Goal: Task Accomplishment & Management: Manage account settings

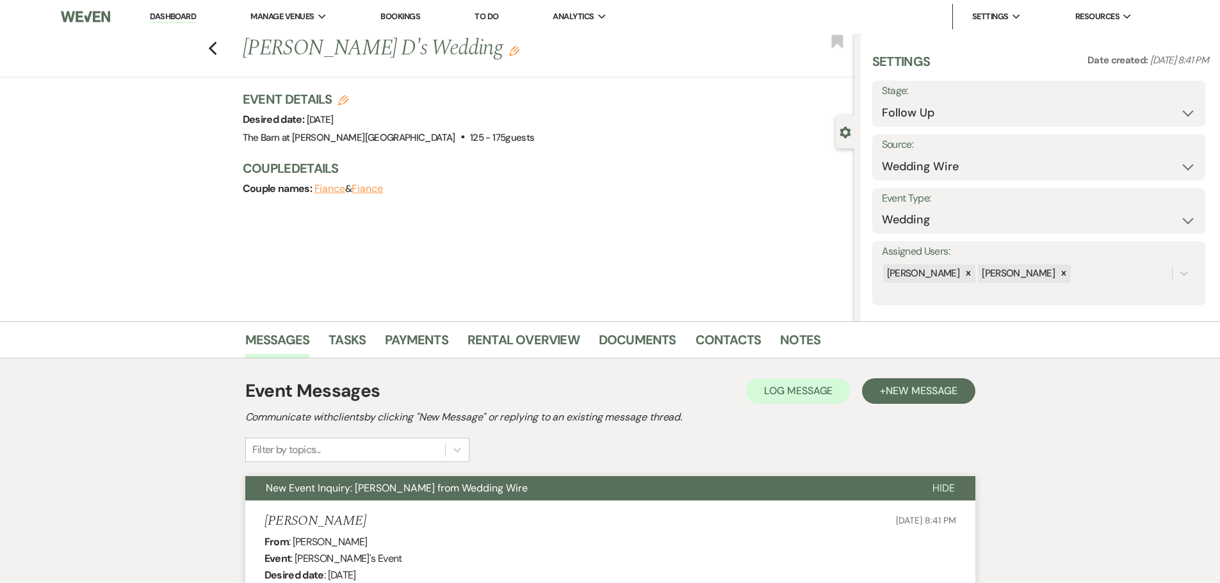
select select "9"
select select "3"
click at [165, 15] on link "Dashboard" at bounding box center [173, 17] width 46 height 12
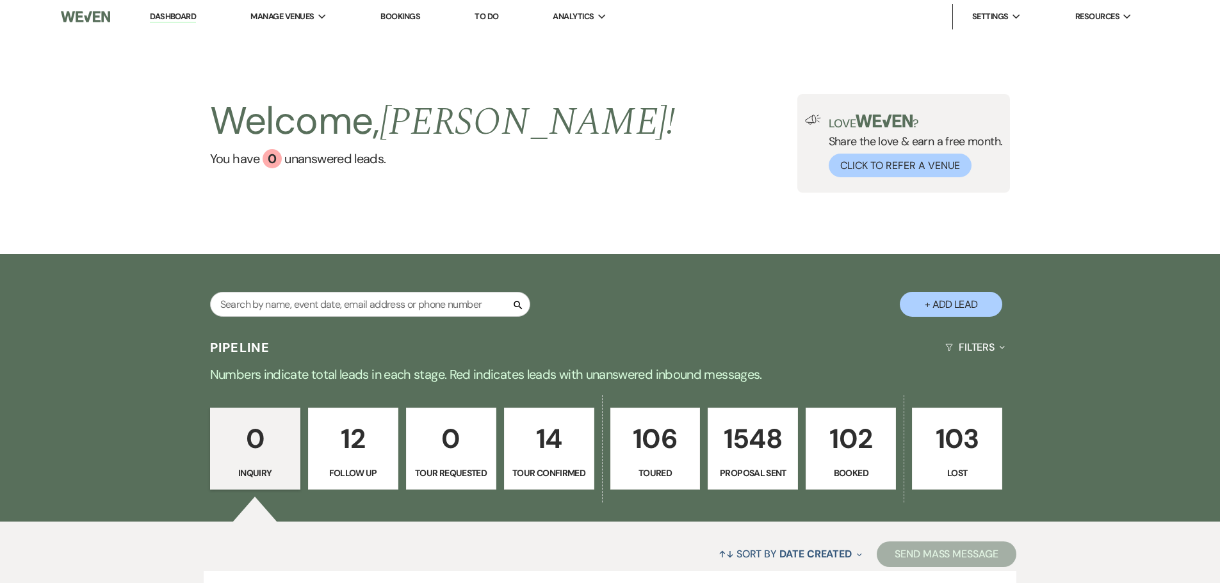
click at [844, 463] on link "102 Booked" at bounding box center [851, 449] width 90 height 82
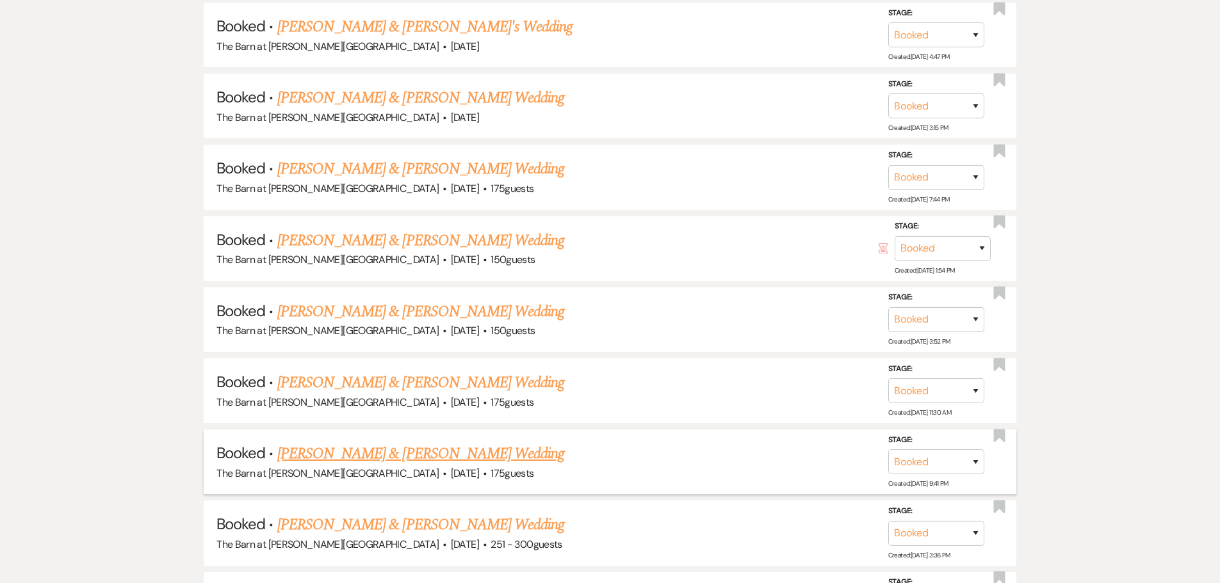
scroll to position [1857, 0]
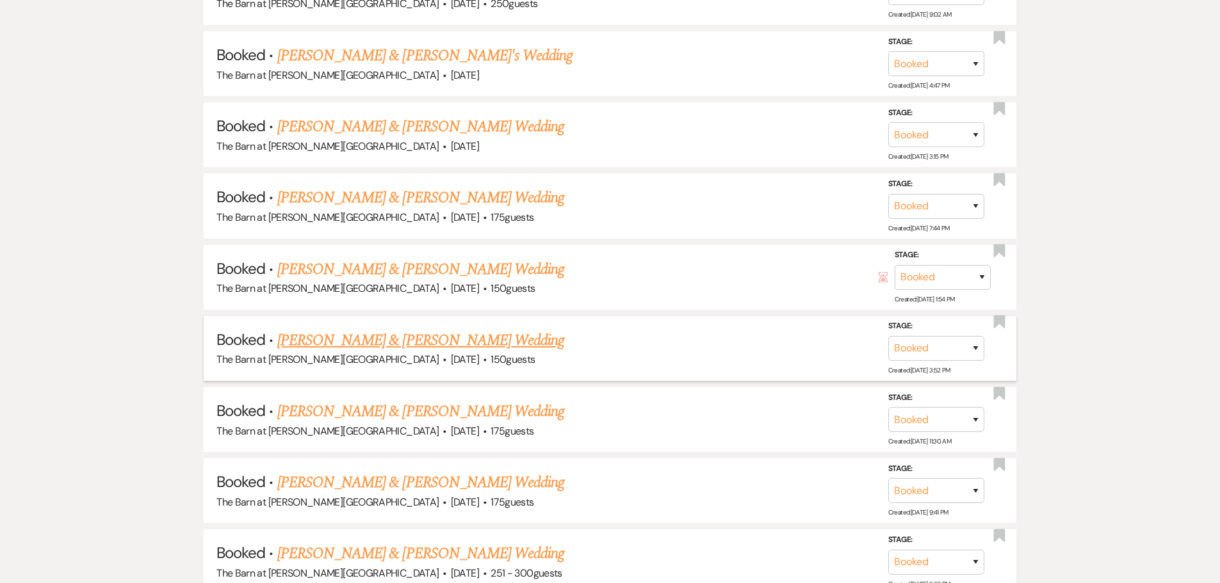
click at [320, 341] on link "[PERSON_NAME] & [PERSON_NAME] Wedding" at bounding box center [420, 340] width 287 height 23
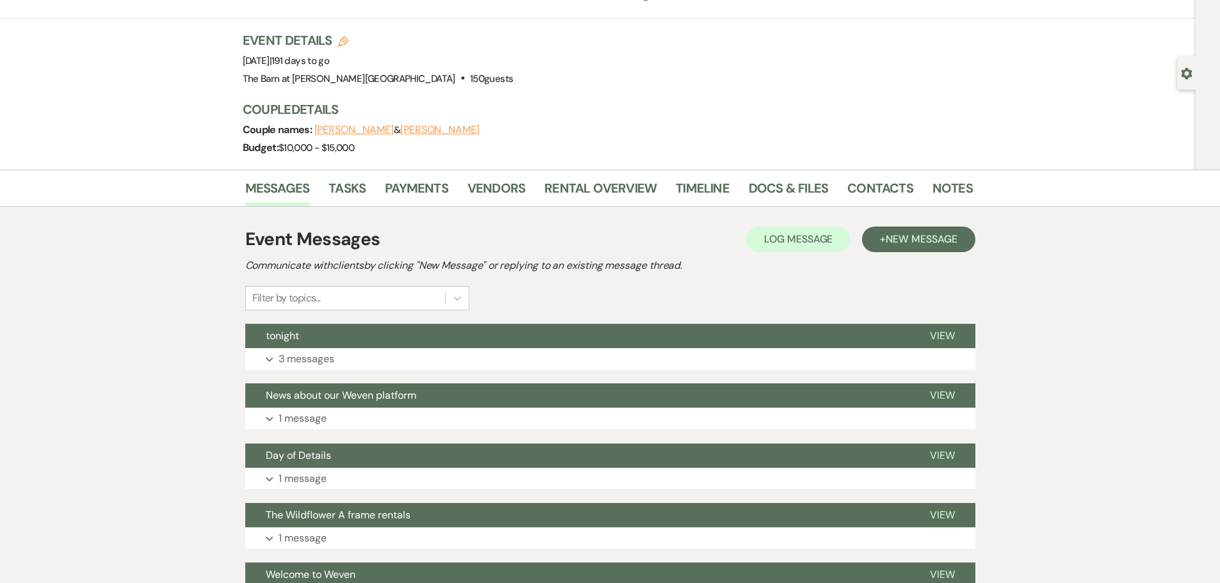
scroll to position [64, 0]
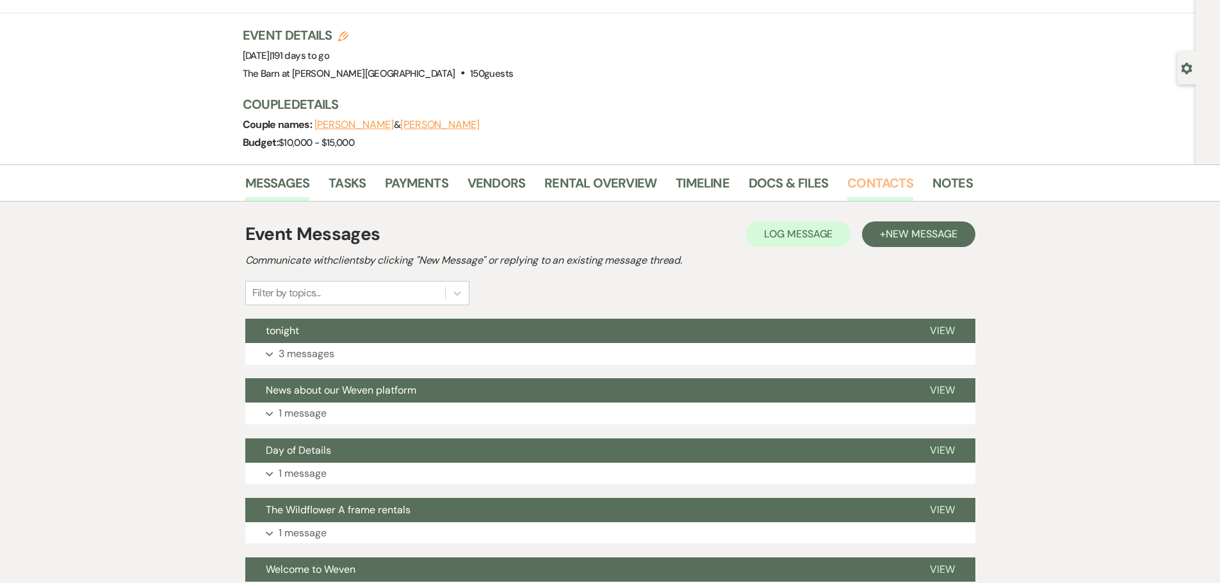
click at [870, 181] on link "Contacts" at bounding box center [880, 187] width 66 height 28
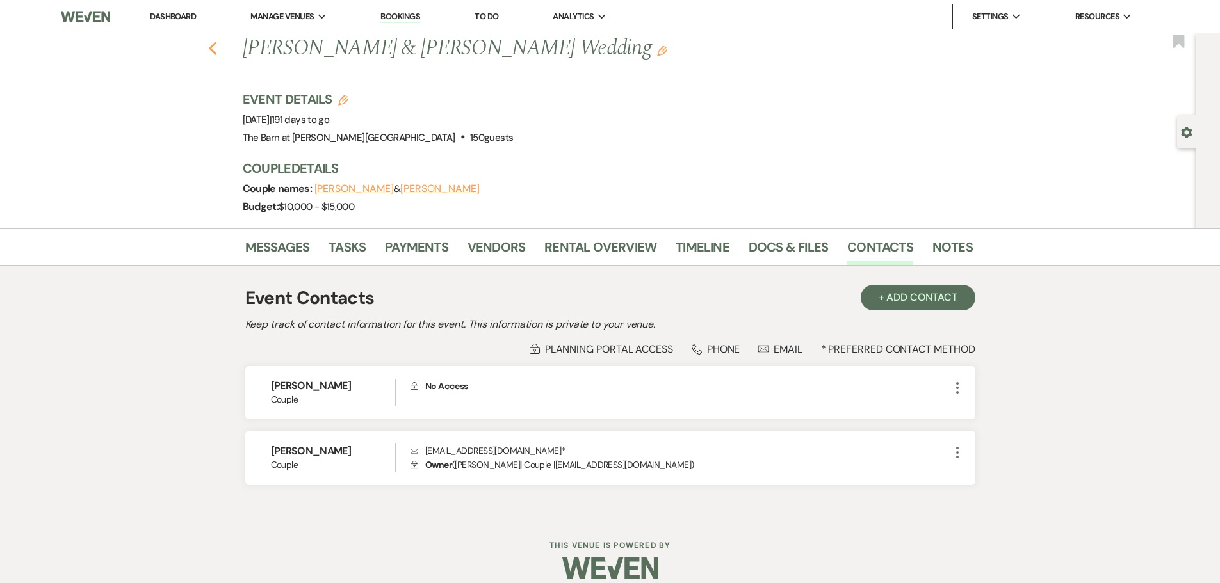
click at [216, 53] on icon "Previous" at bounding box center [213, 48] width 10 height 15
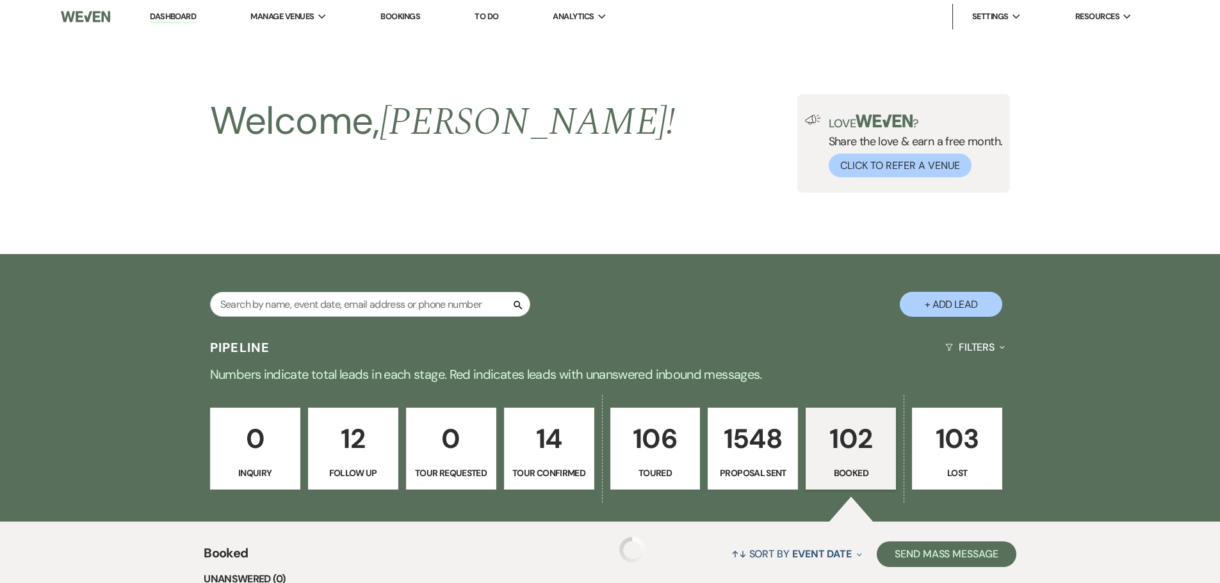
scroll to position [1857, 0]
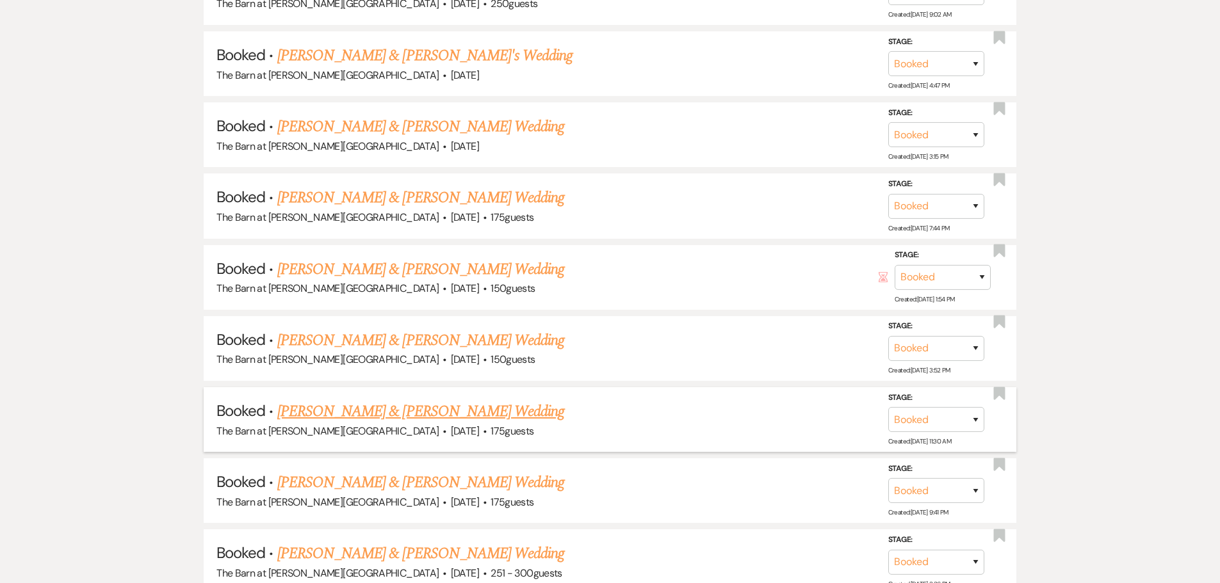
click at [339, 416] on link "[PERSON_NAME] & [PERSON_NAME] Wedding" at bounding box center [420, 411] width 287 height 23
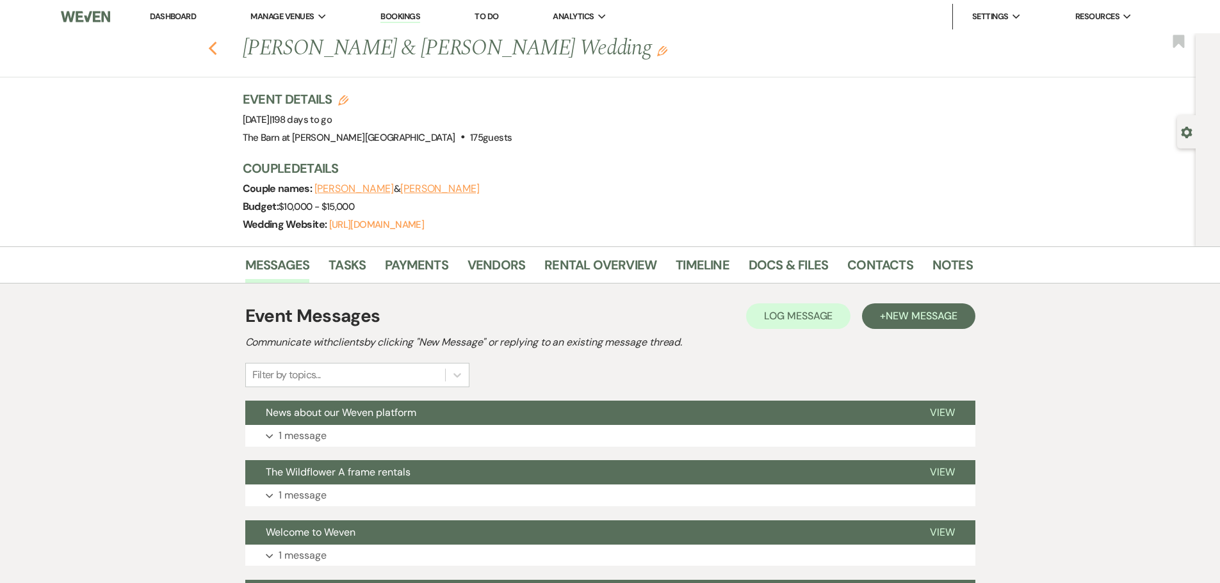
click at [216, 52] on icon "Previous" at bounding box center [213, 48] width 10 height 15
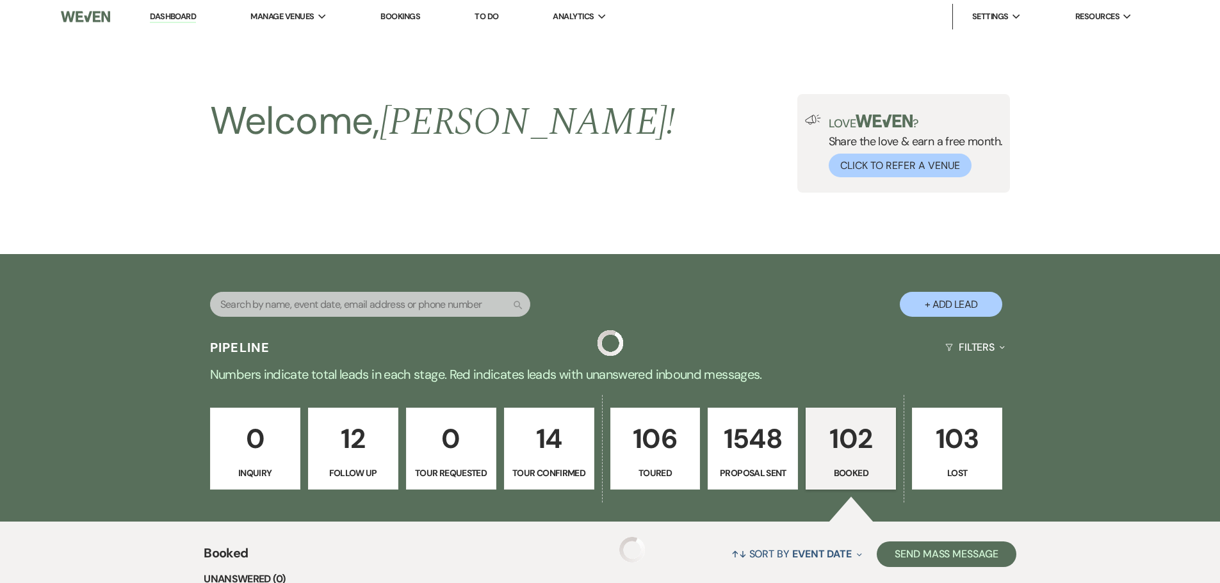
scroll to position [1857, 0]
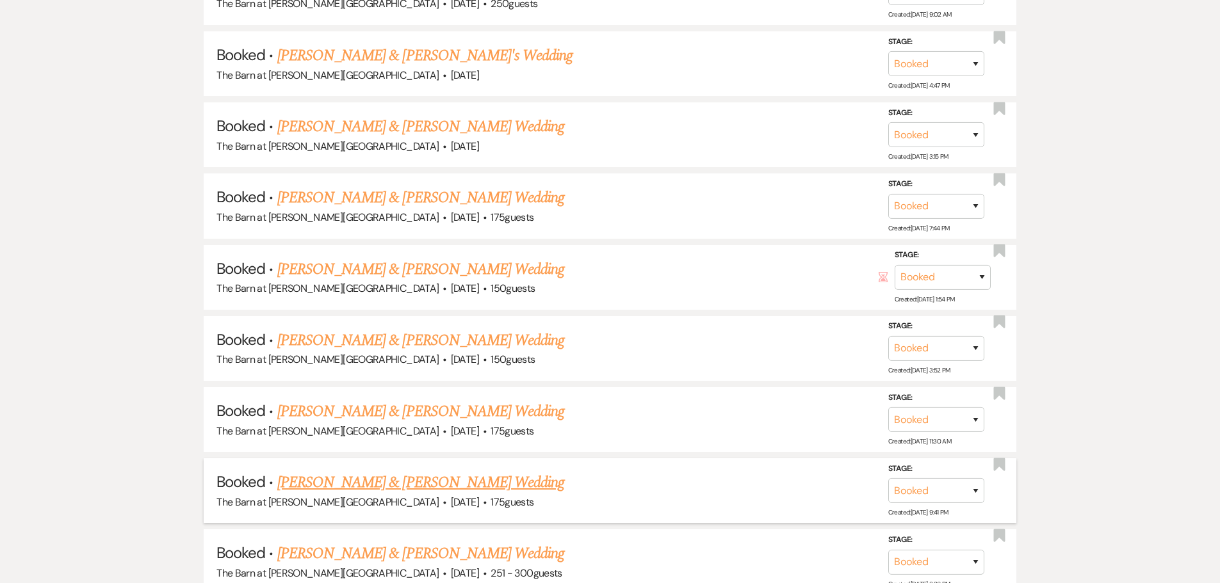
click at [333, 486] on link "[PERSON_NAME] & [PERSON_NAME] Wedding" at bounding box center [420, 482] width 287 height 23
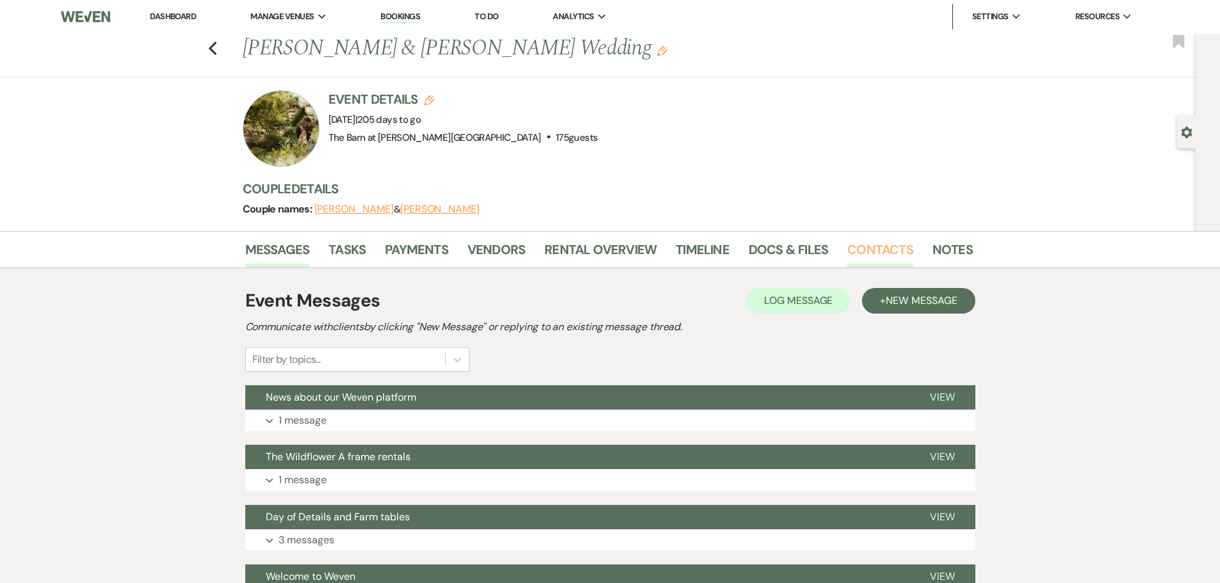
click at [867, 249] on link "Contacts" at bounding box center [880, 253] width 66 height 28
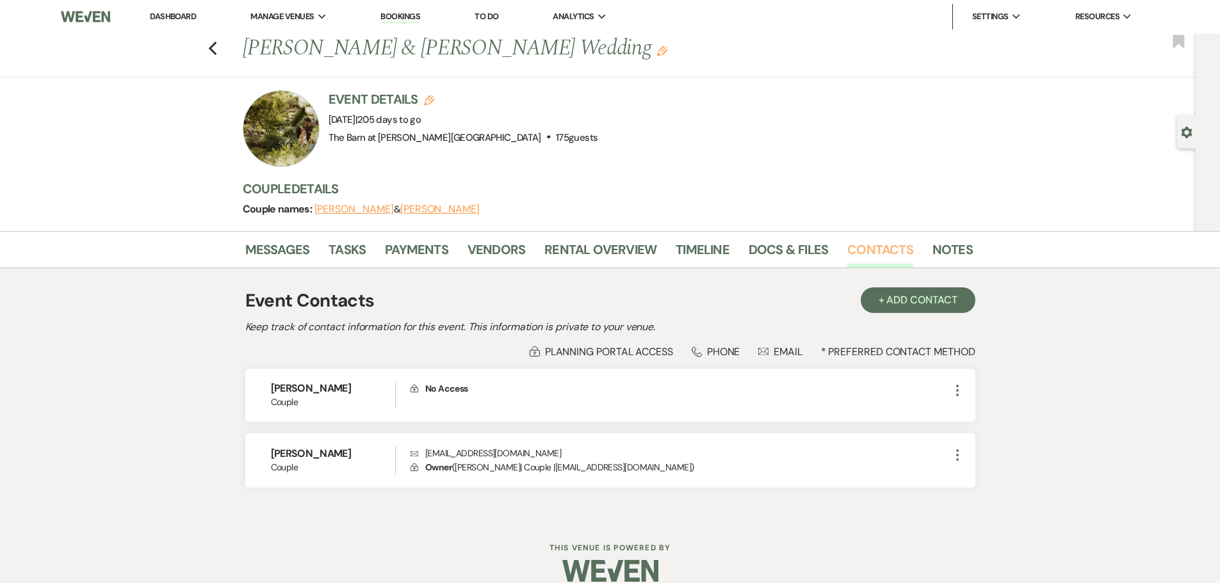
scroll to position [18, 0]
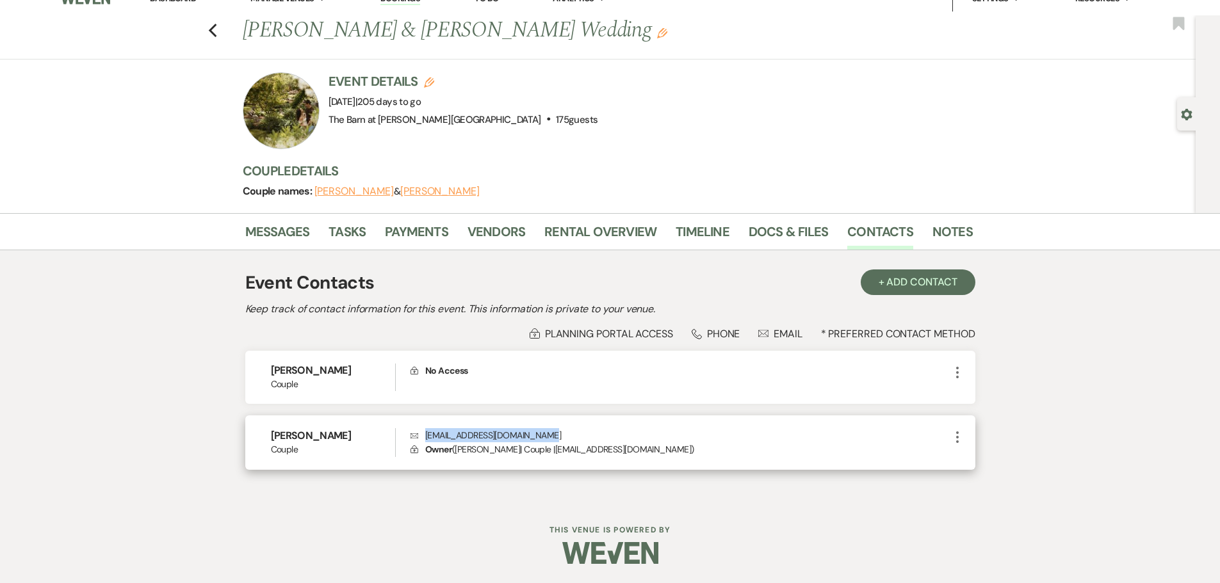
drag, startPoint x: 427, startPoint y: 437, endPoint x: 540, endPoint y: 427, distance: 113.8
click at [540, 427] on div "[PERSON_NAME] Couple Envelope [EMAIL_ADDRESS][DOMAIN_NAME] Lock Owner ( [PERSON…" at bounding box center [610, 443] width 730 height 54
copy p "[EMAIL_ADDRESS][DOMAIN_NAME]"
click at [215, 33] on icon "Previous" at bounding box center [213, 30] width 10 height 15
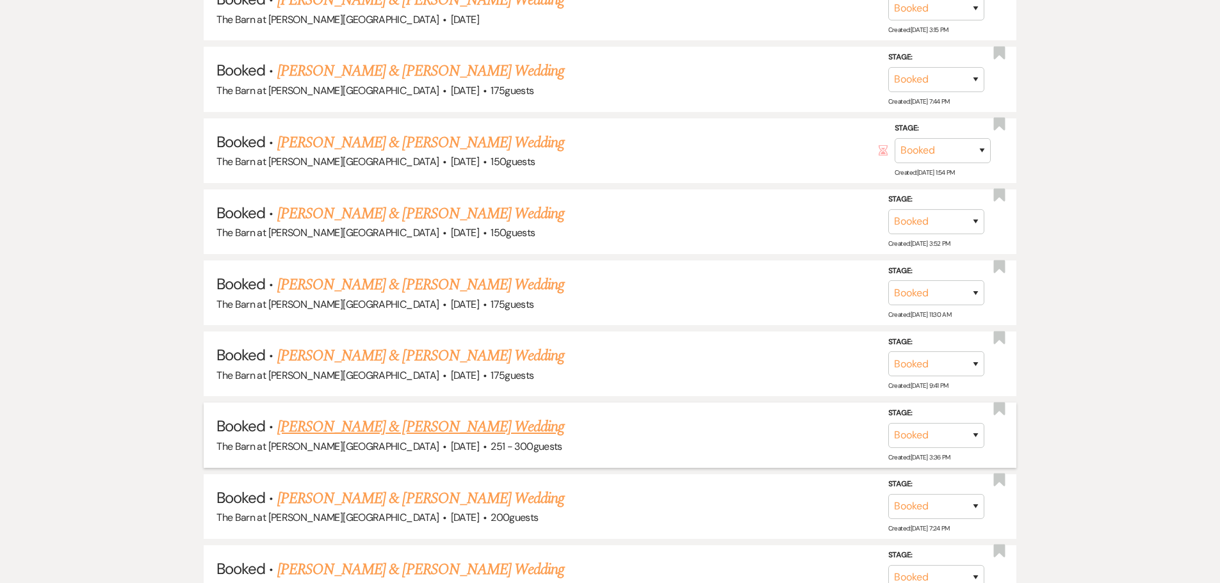
scroll to position [1985, 0]
click at [409, 433] on link "[PERSON_NAME] & [PERSON_NAME] Wedding" at bounding box center [420, 425] width 287 height 23
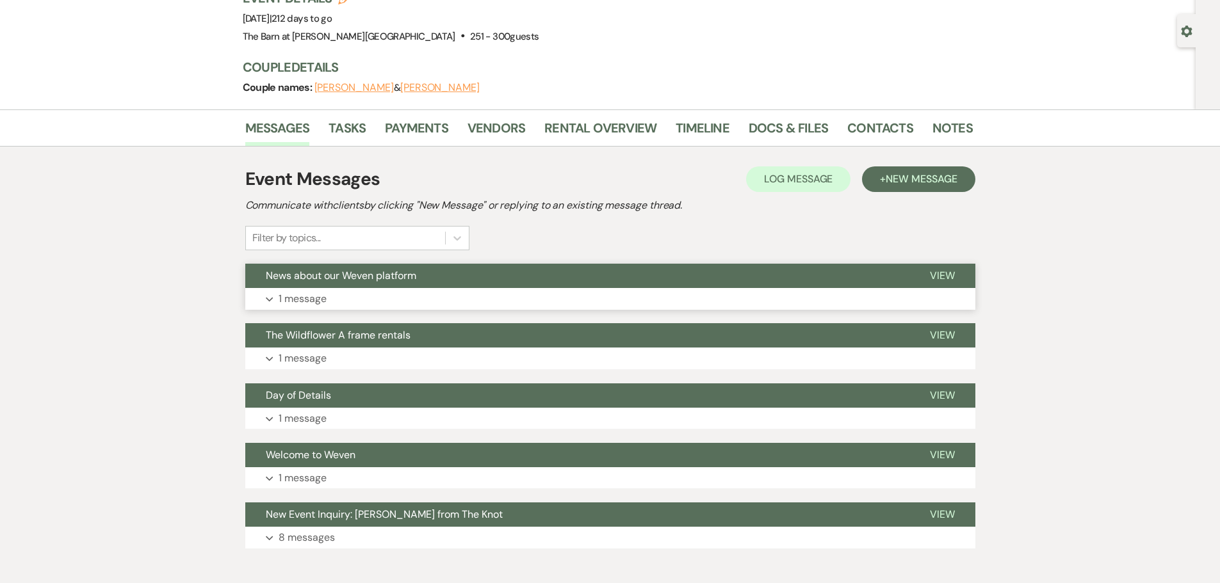
scroll to position [128, 0]
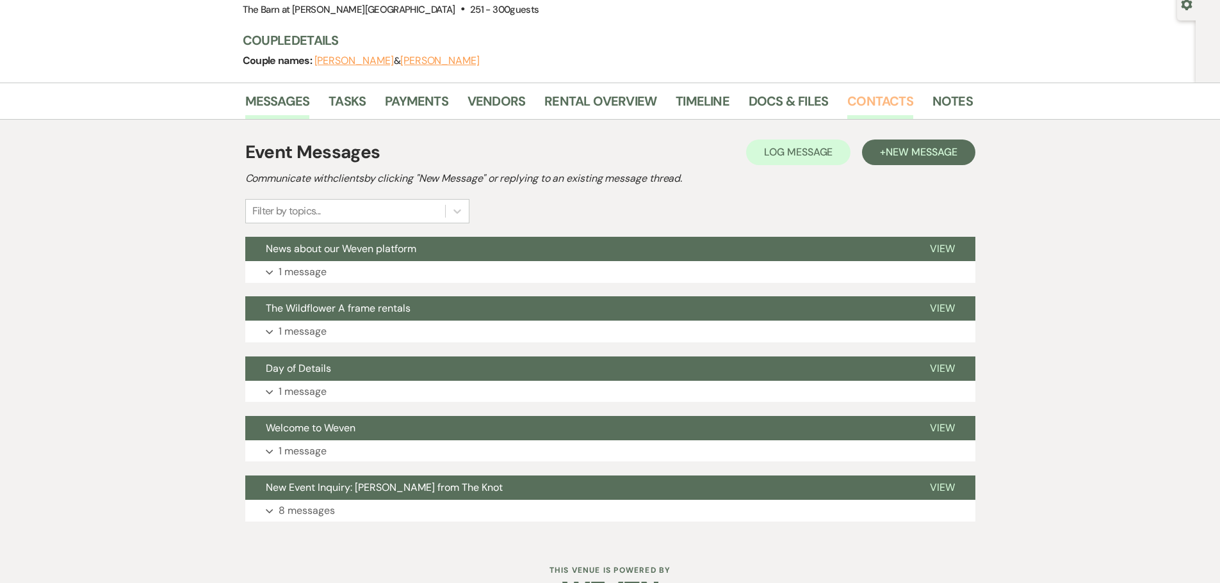
click at [857, 102] on link "Contacts" at bounding box center [880, 105] width 66 height 28
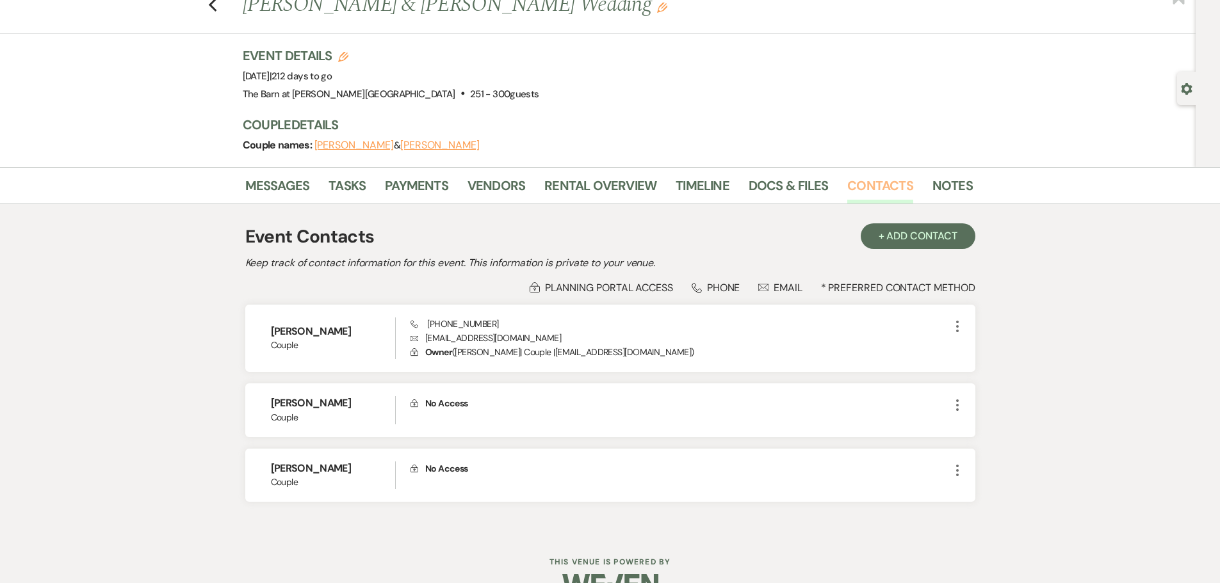
scroll to position [76, 0]
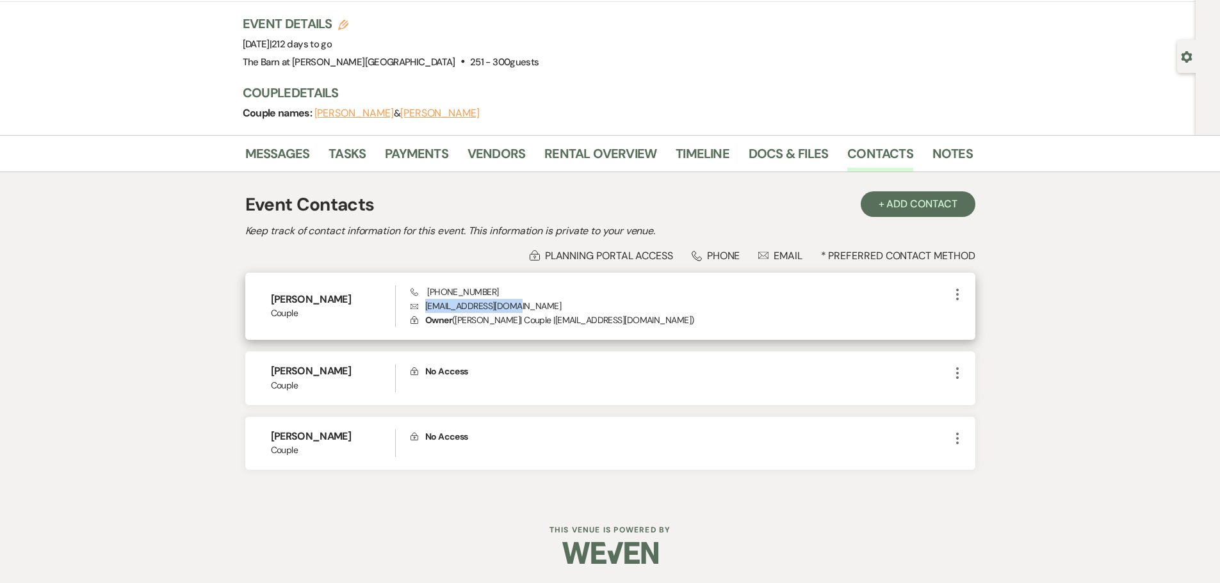
drag, startPoint x: 426, startPoint y: 307, endPoint x: 516, endPoint y: 307, distance: 90.3
click at [516, 307] on p "Envelope [EMAIL_ADDRESS][DOMAIN_NAME]" at bounding box center [679, 306] width 538 height 14
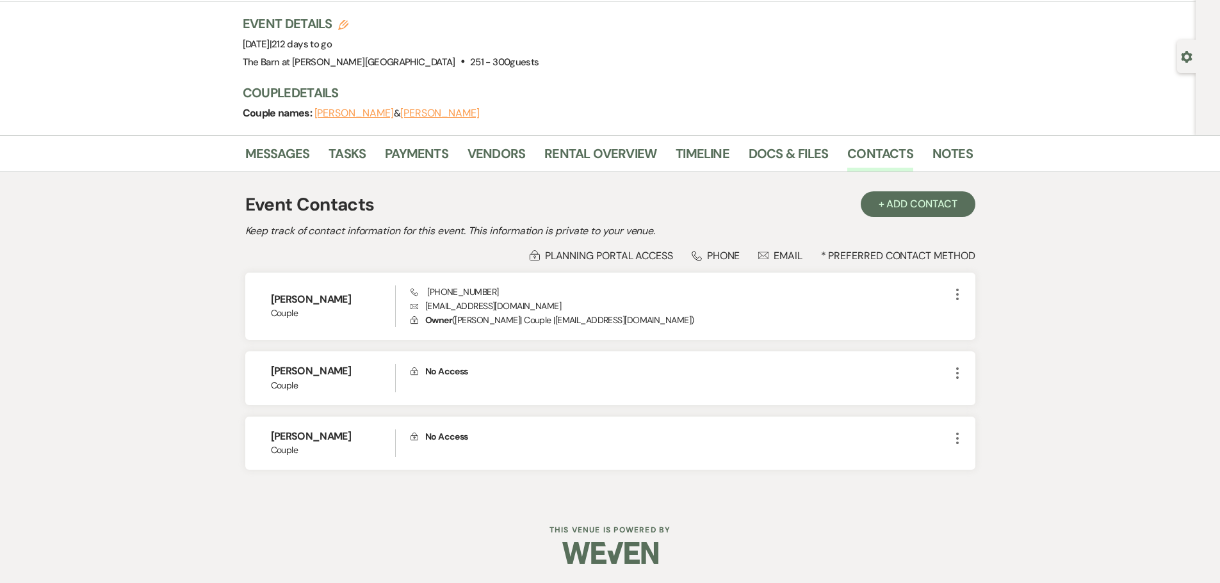
click at [502, 266] on div "Lock Planning Portal Access Phone Phone Envelope Email * Preferred Contact Meth…" at bounding box center [610, 360] width 730 height 222
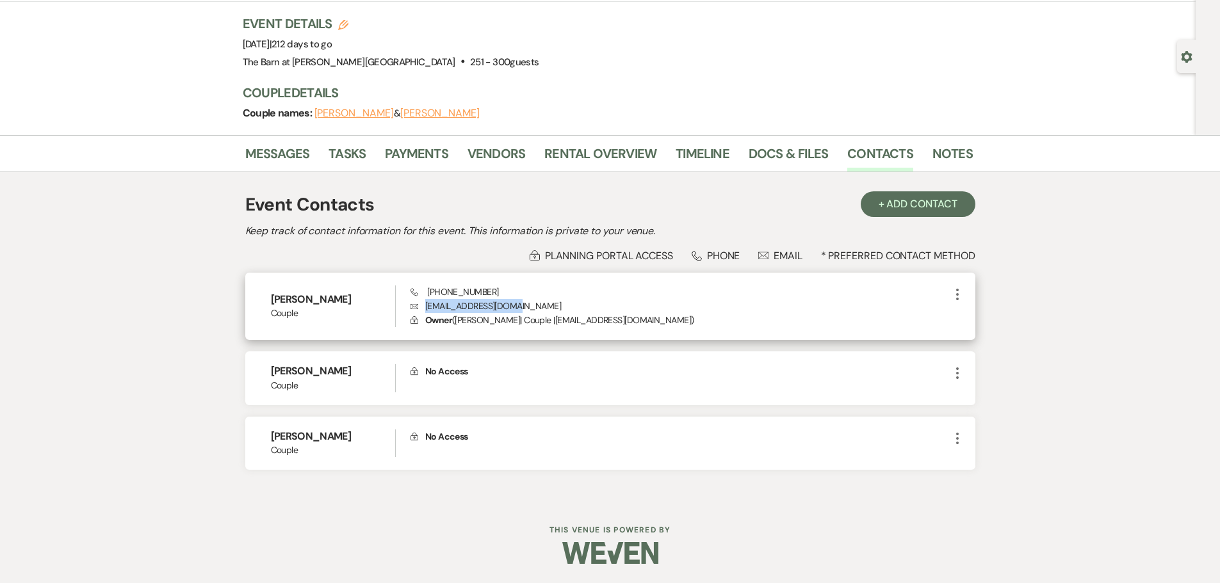
drag, startPoint x: 426, startPoint y: 306, endPoint x: 518, endPoint y: 309, distance: 92.3
click at [518, 309] on p "Envelope [EMAIL_ADDRESS][DOMAIN_NAME]" at bounding box center [679, 306] width 538 height 14
copy p "[EMAIL_ADDRESS][DOMAIN_NAME]"
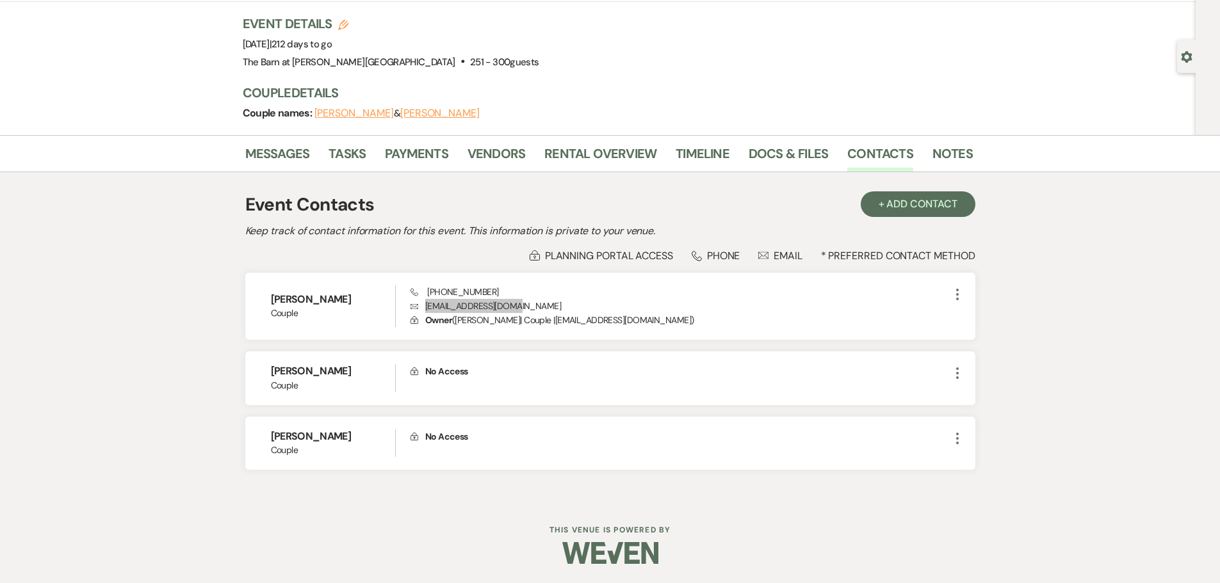
scroll to position [0, 0]
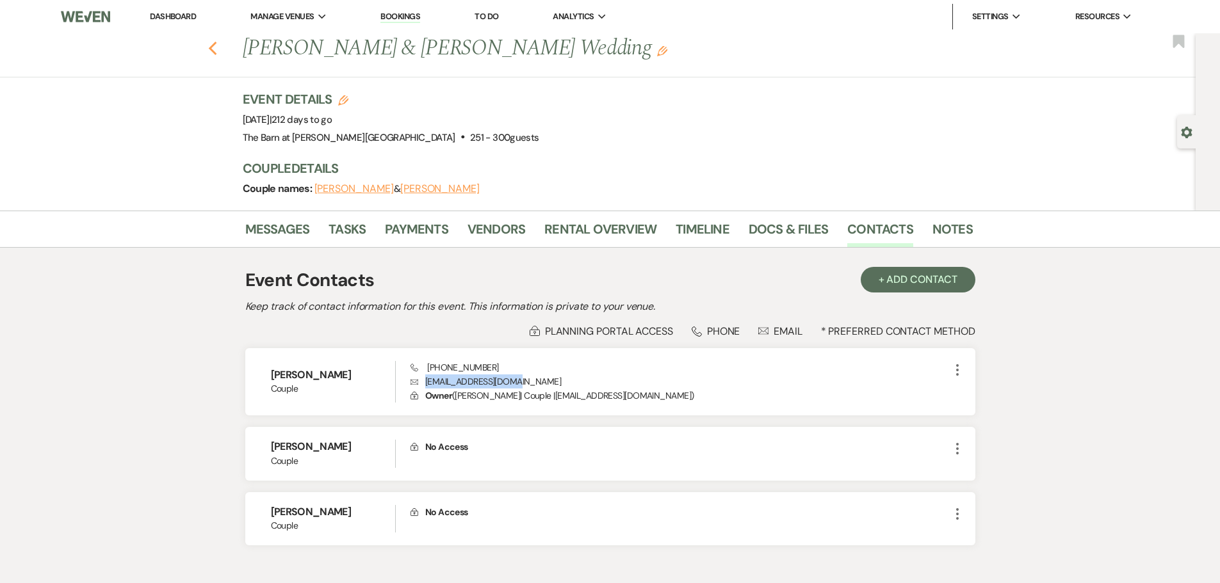
click at [218, 49] on icon "Previous" at bounding box center [213, 48] width 10 height 15
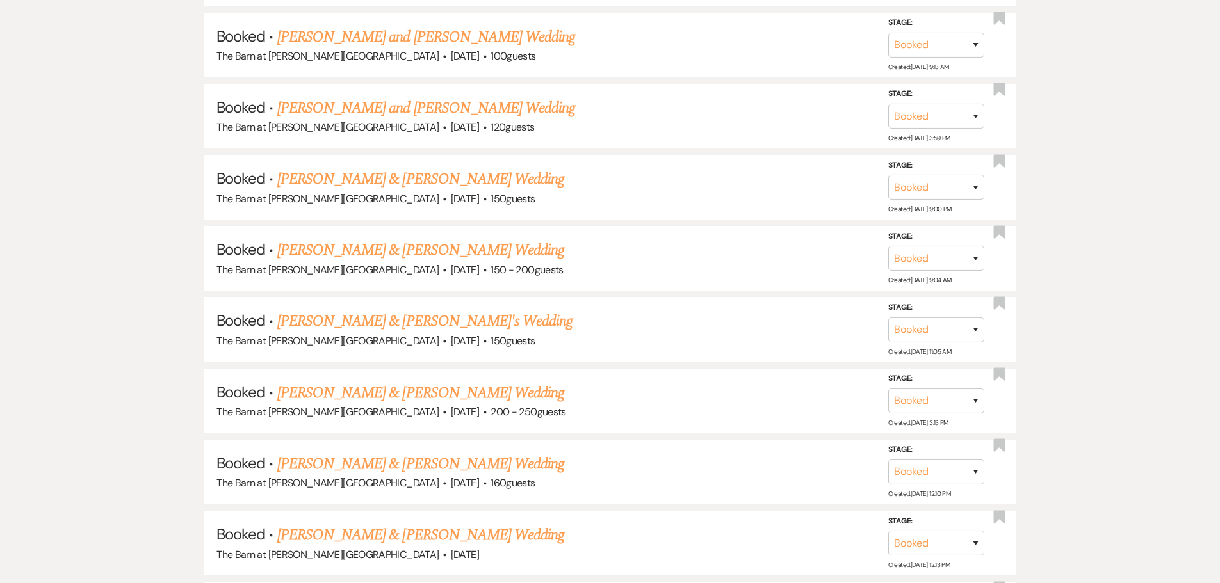
scroll to position [4034, 0]
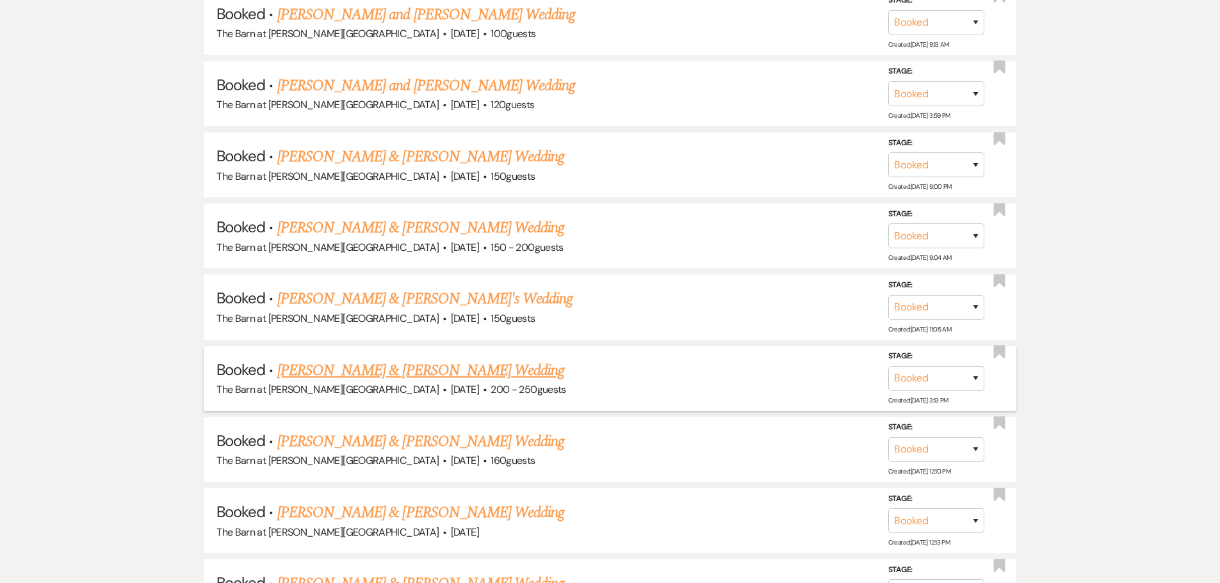
click at [391, 378] on link "[PERSON_NAME] & [PERSON_NAME] Wedding" at bounding box center [420, 370] width 287 height 23
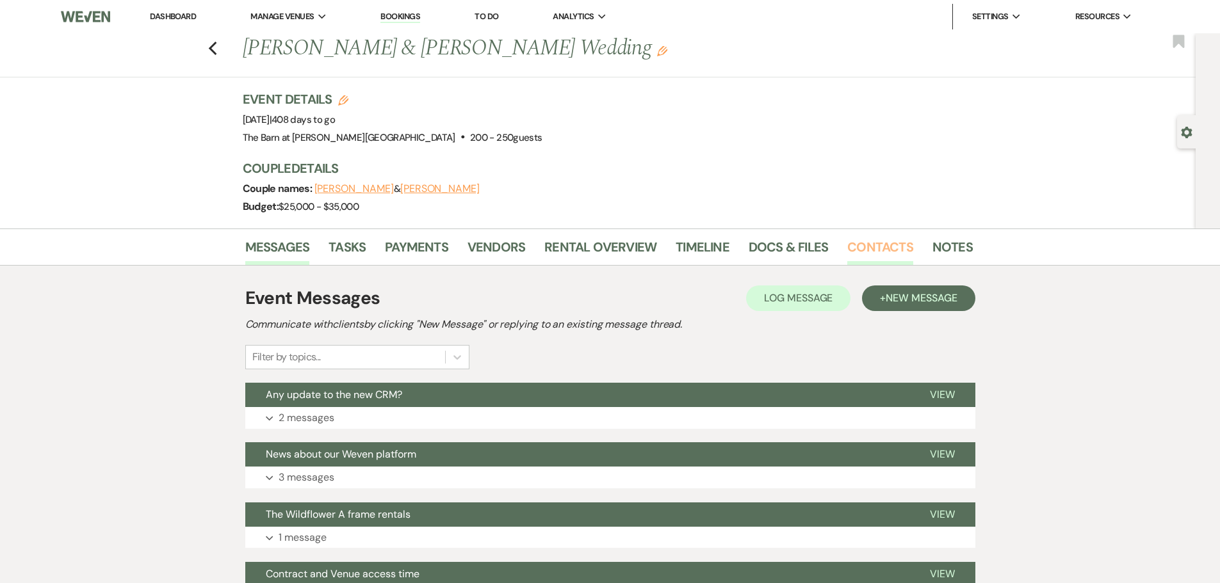
click at [859, 245] on link "Contacts" at bounding box center [880, 251] width 66 height 28
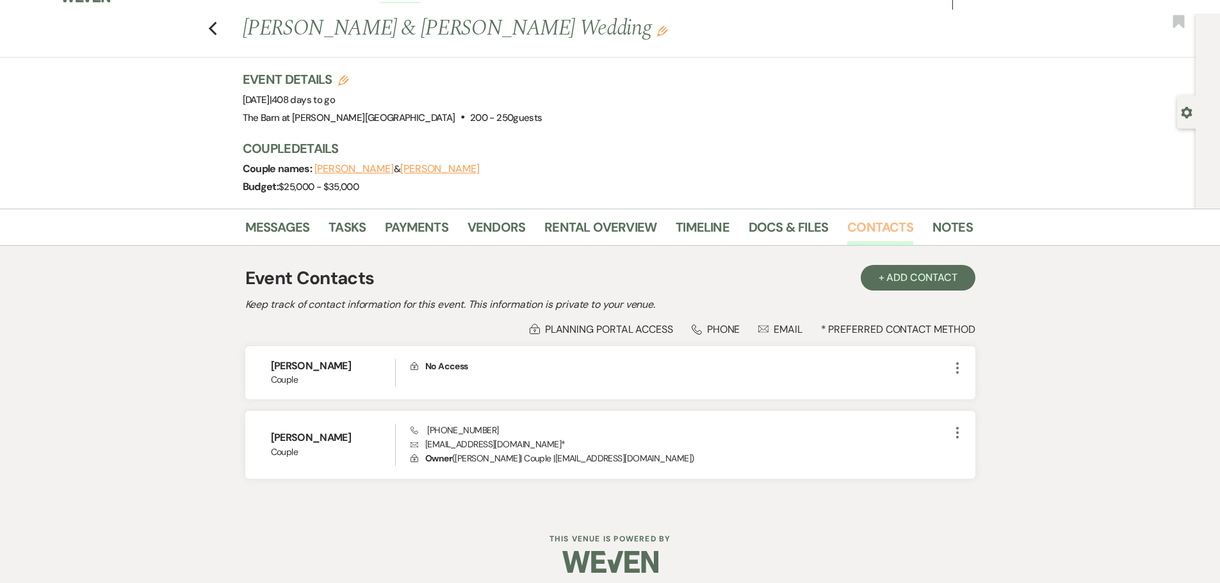
scroll to position [29, 0]
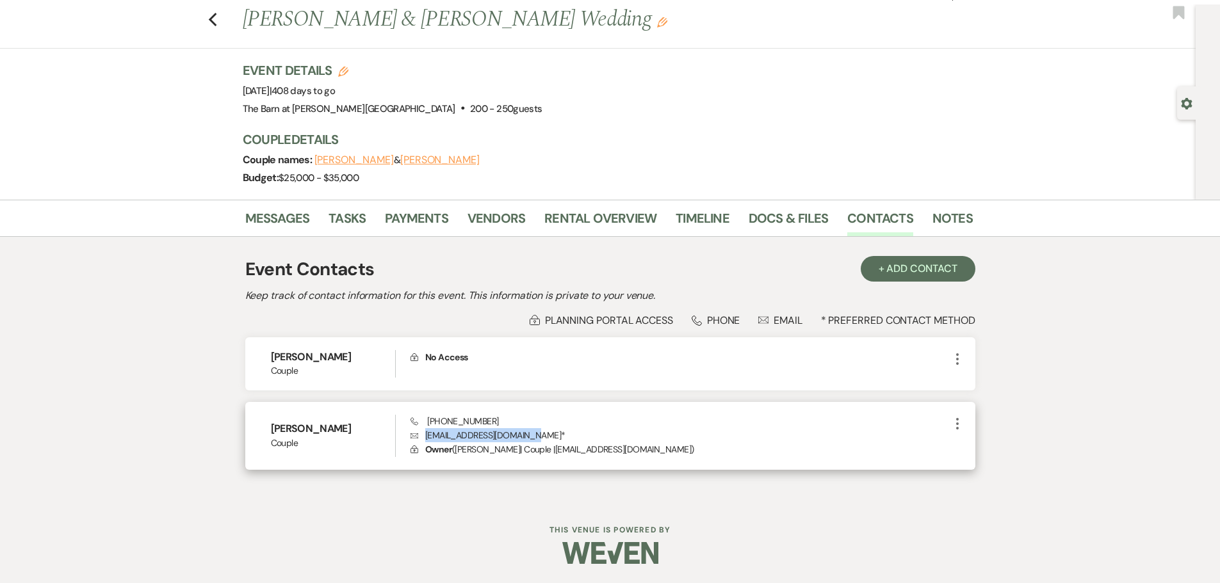
drag, startPoint x: 425, startPoint y: 438, endPoint x: 536, endPoint y: 434, distance: 110.8
click at [536, 434] on p "Envelope [EMAIL_ADDRESS][DOMAIN_NAME] *" at bounding box center [679, 435] width 538 height 14
copy p "[EMAIL_ADDRESS][DOMAIN_NAME]"
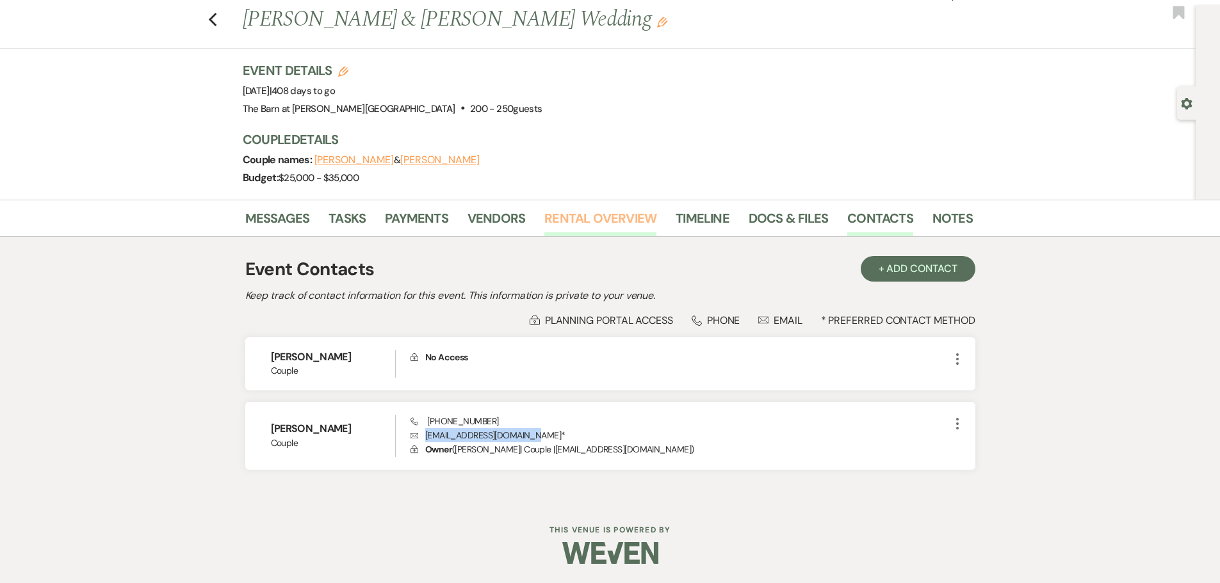
click at [601, 221] on link "Rental Overview" at bounding box center [600, 222] width 112 height 28
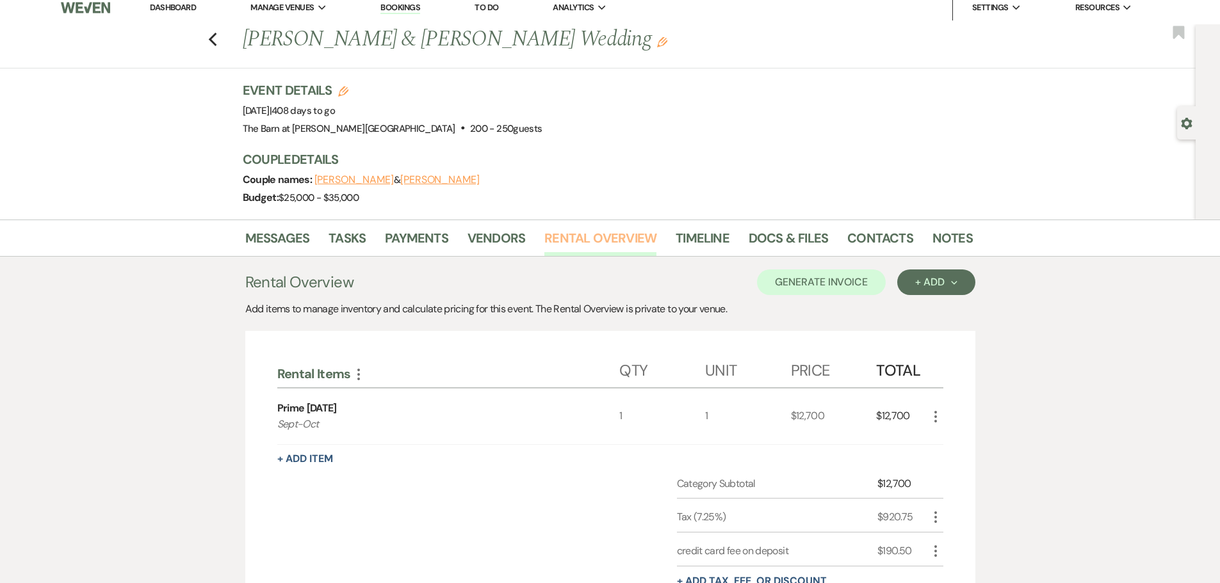
scroll to position [64, 0]
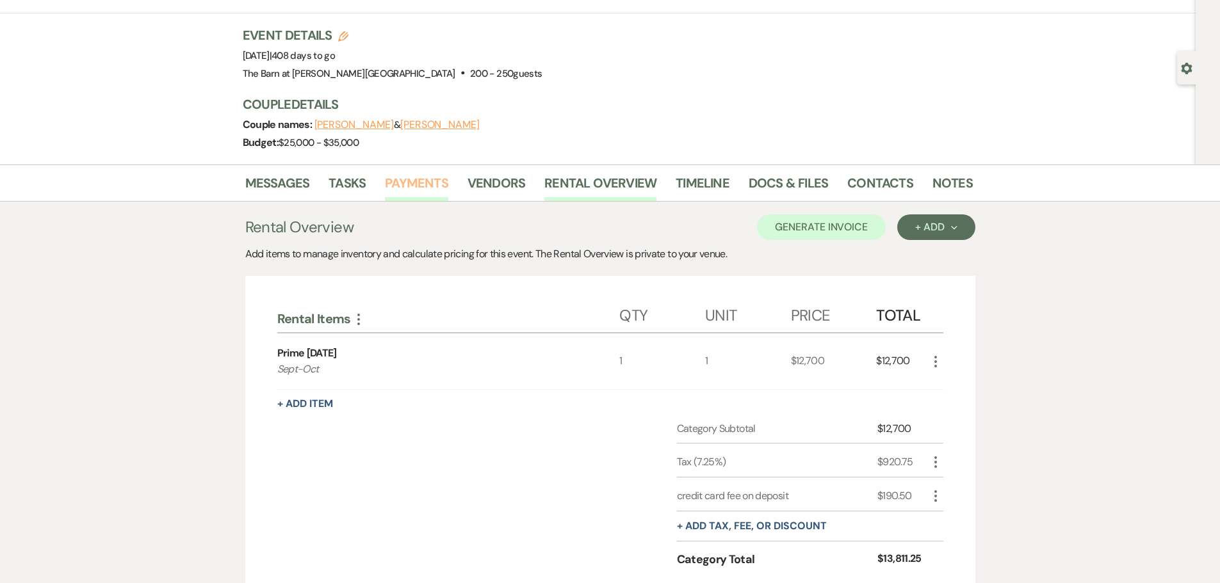
click at [425, 186] on link "Payments" at bounding box center [416, 187] width 63 height 28
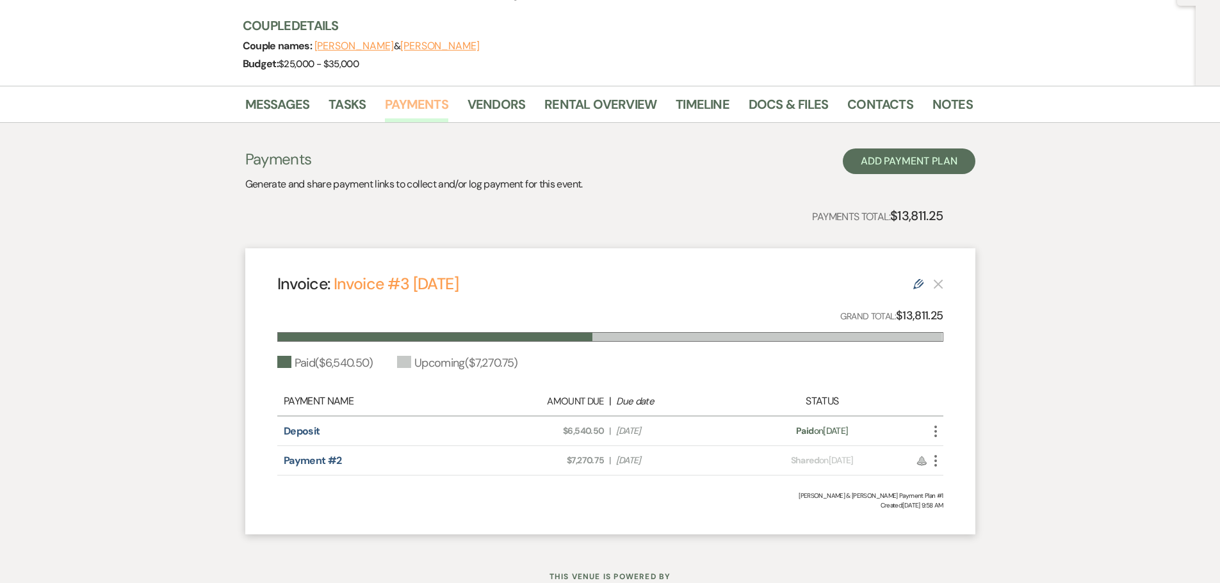
scroll to position [190, 0]
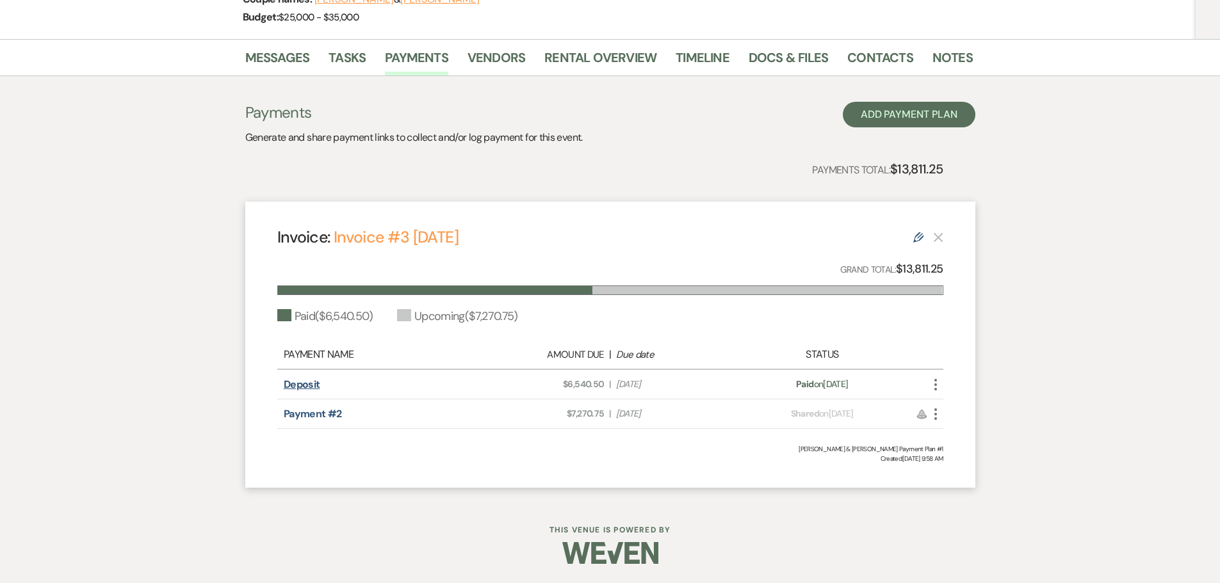
click at [309, 382] on link "Deposit" at bounding box center [302, 384] width 36 height 13
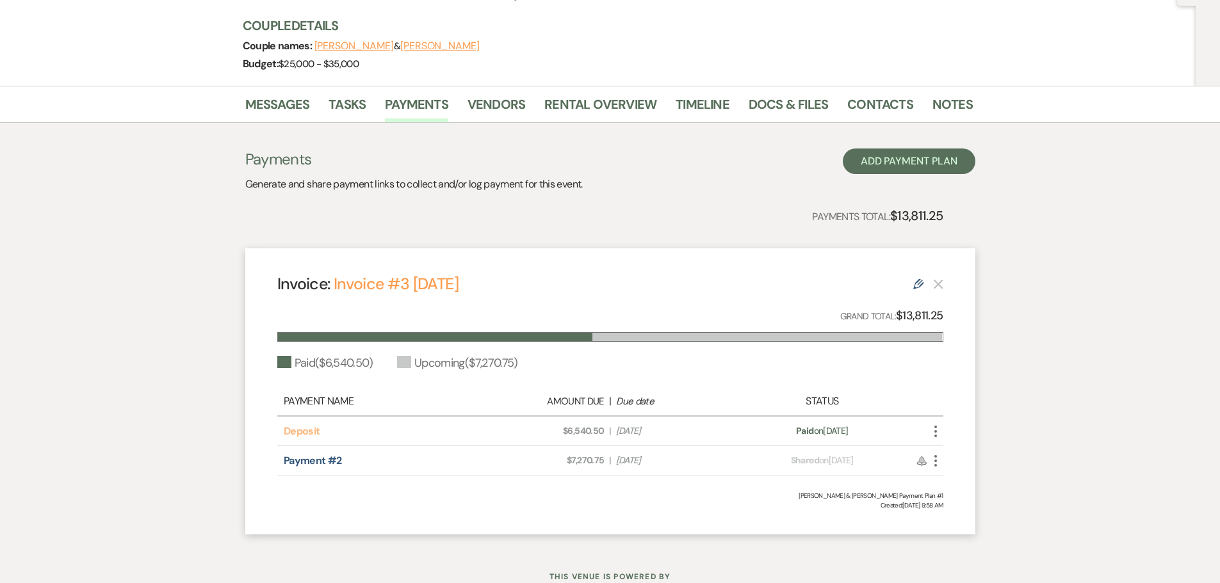
scroll to position [61, 0]
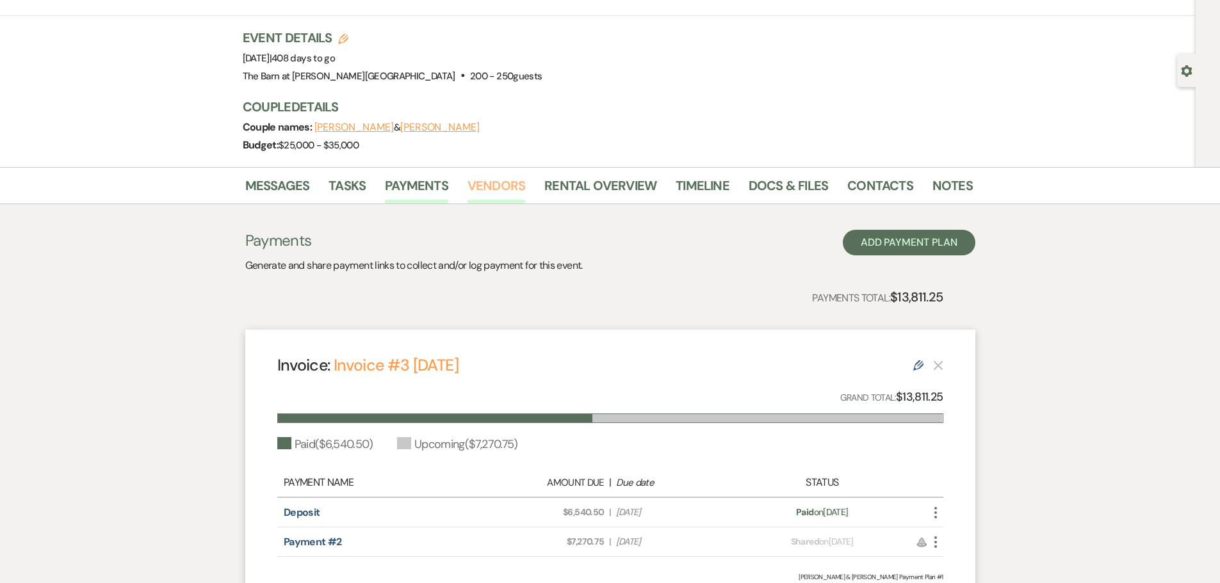
click at [501, 187] on link "Vendors" at bounding box center [496, 189] width 58 height 28
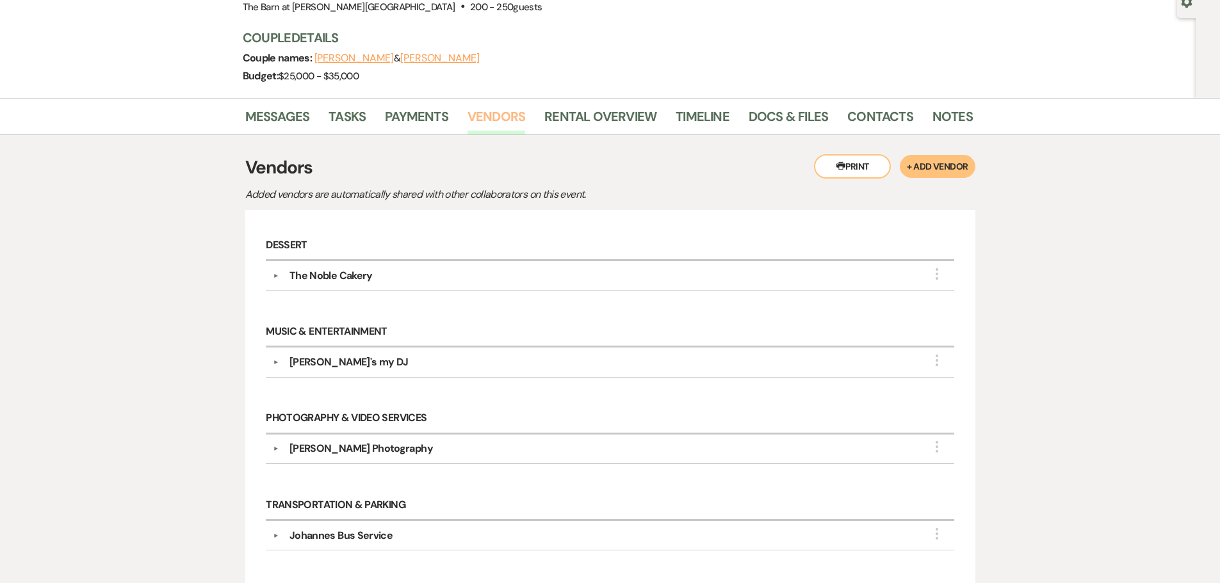
scroll to position [64, 0]
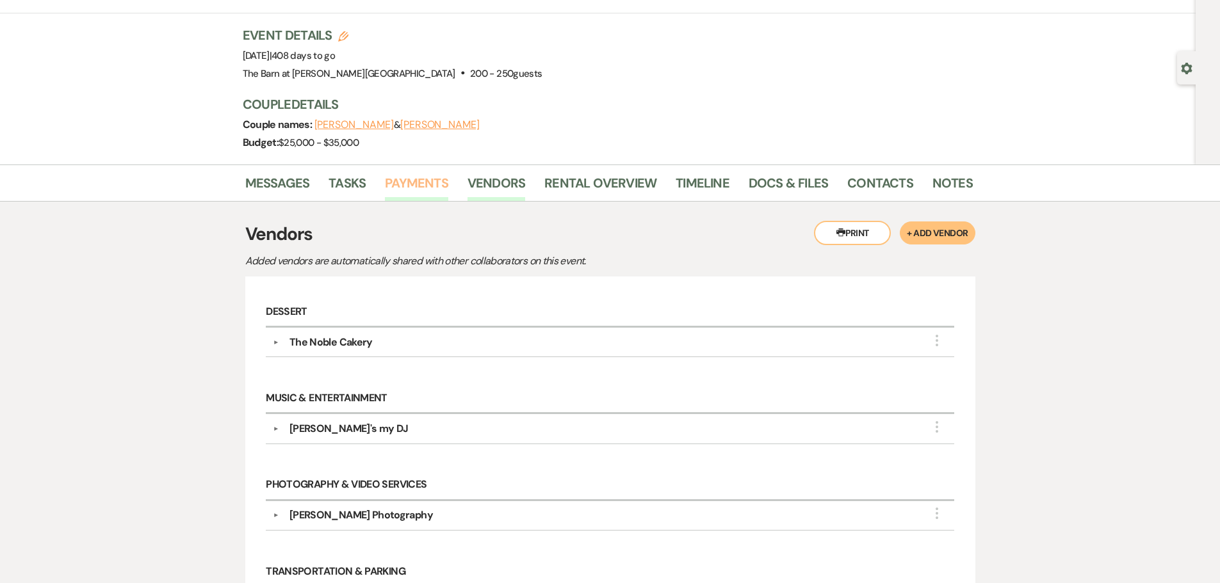
click at [399, 189] on link "Payments" at bounding box center [416, 187] width 63 height 28
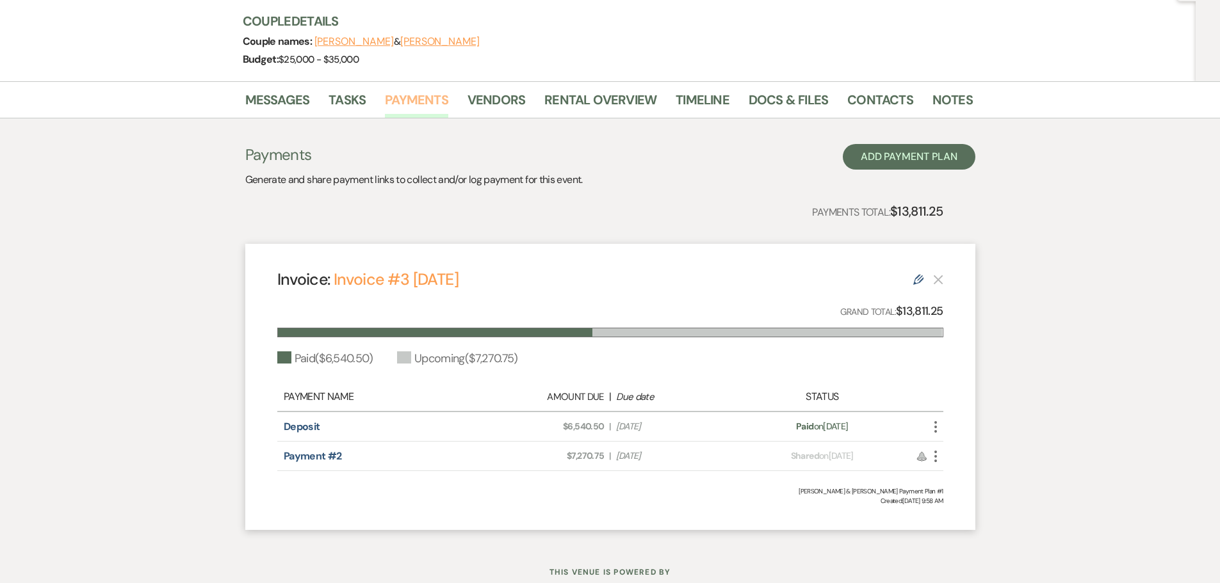
scroll to position [190, 0]
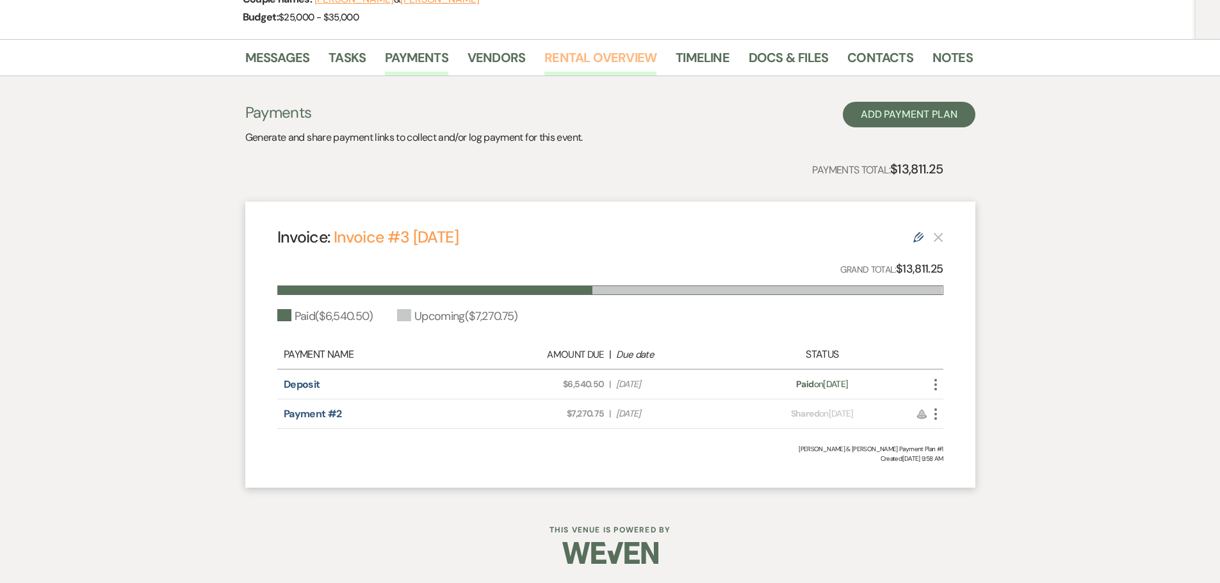
click at [601, 56] on link "Rental Overview" at bounding box center [600, 61] width 112 height 28
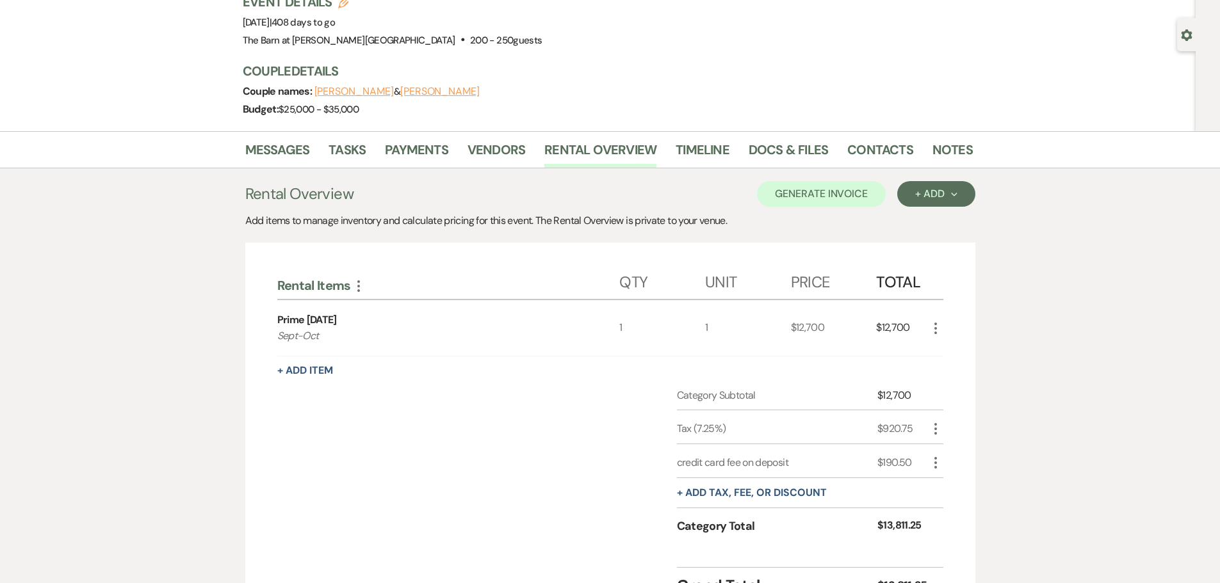
scroll to position [97, 0]
click at [415, 147] on link "Payments" at bounding box center [416, 154] width 63 height 28
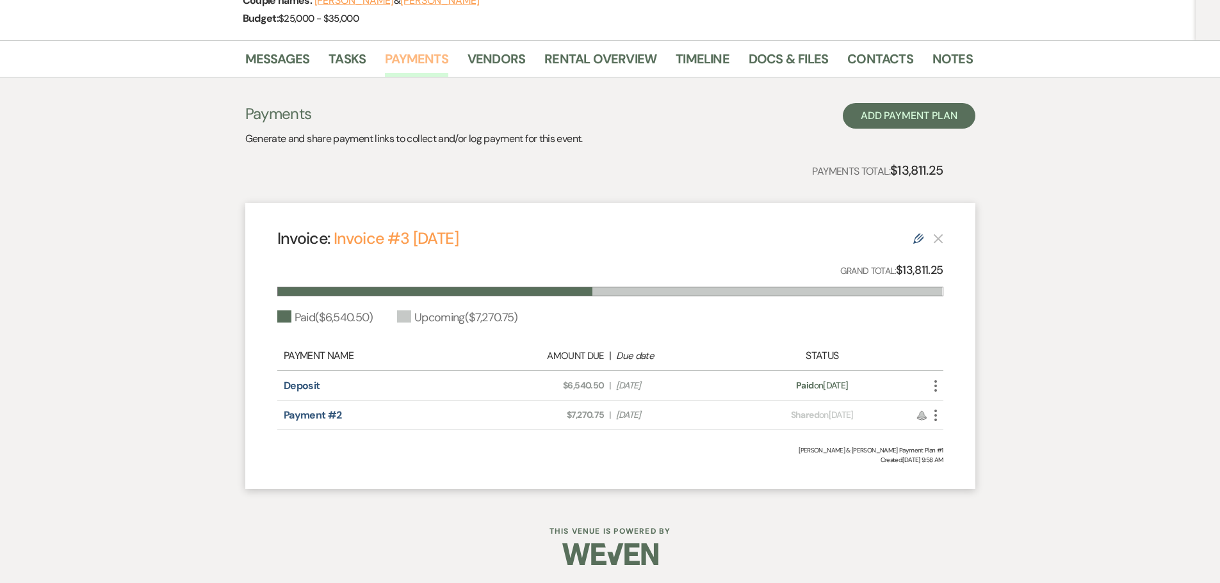
scroll to position [190, 0]
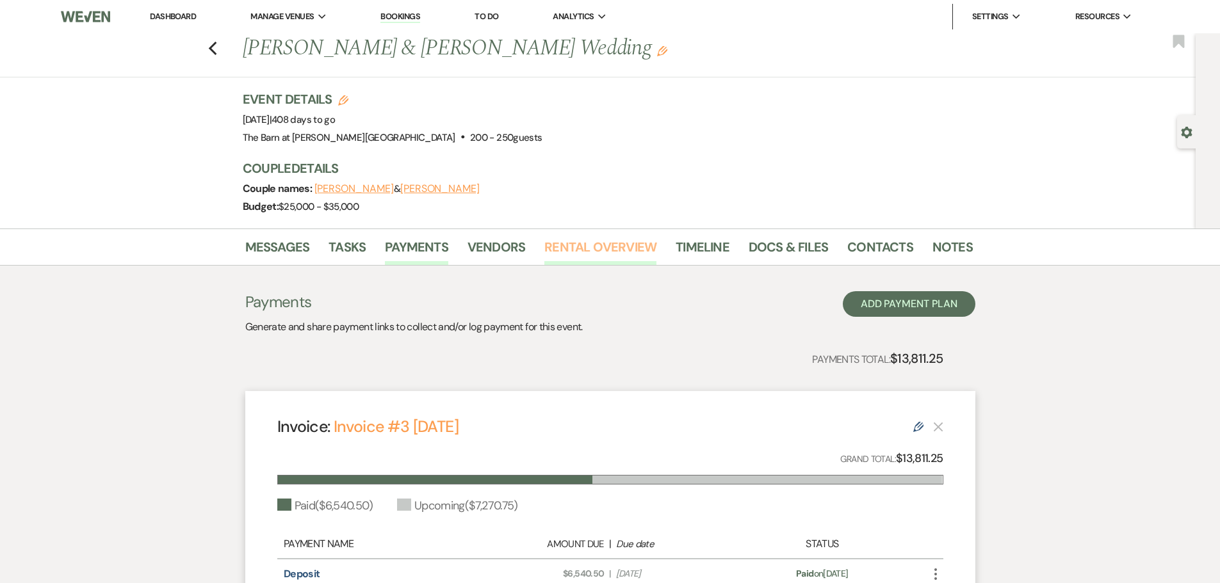
click at [580, 256] on link "Rental Overview" at bounding box center [600, 251] width 112 height 28
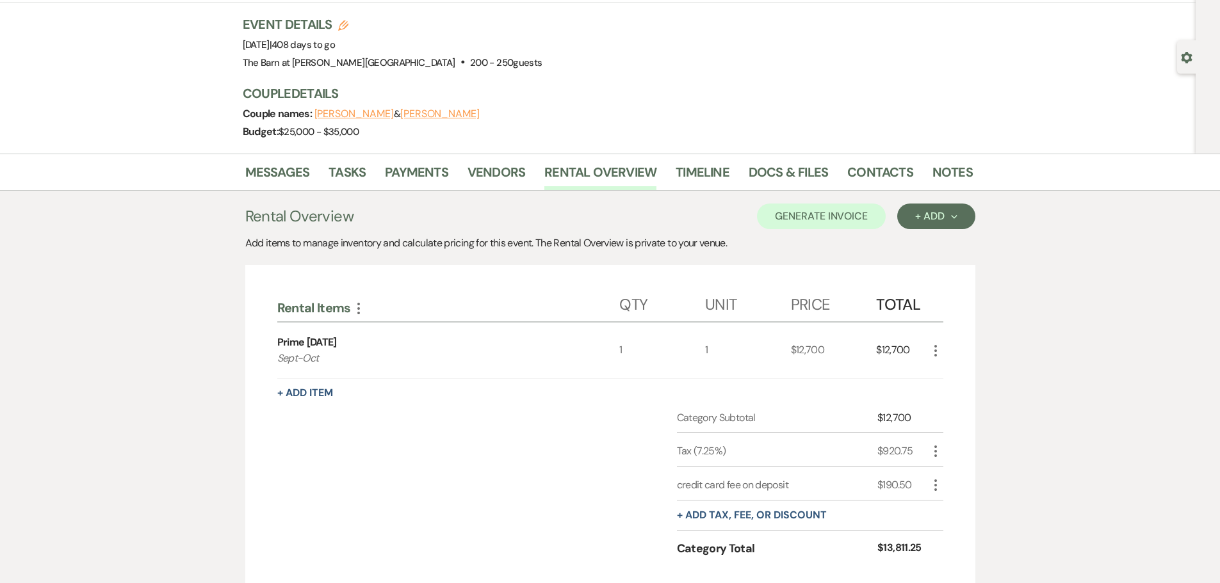
scroll to position [33, 0]
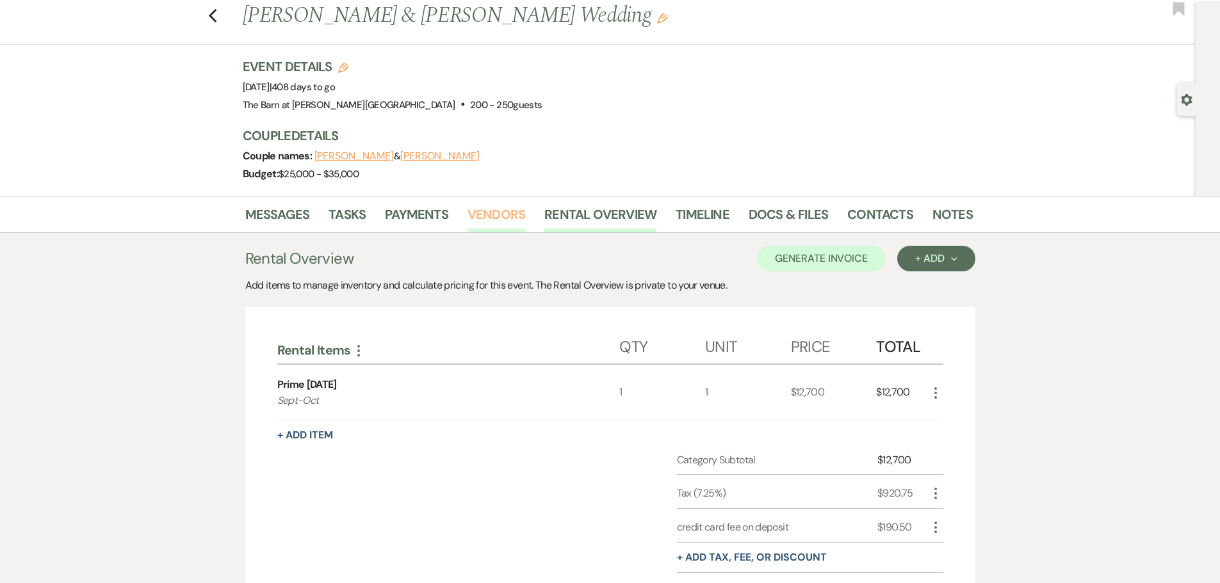
click at [477, 215] on link "Vendors" at bounding box center [496, 218] width 58 height 28
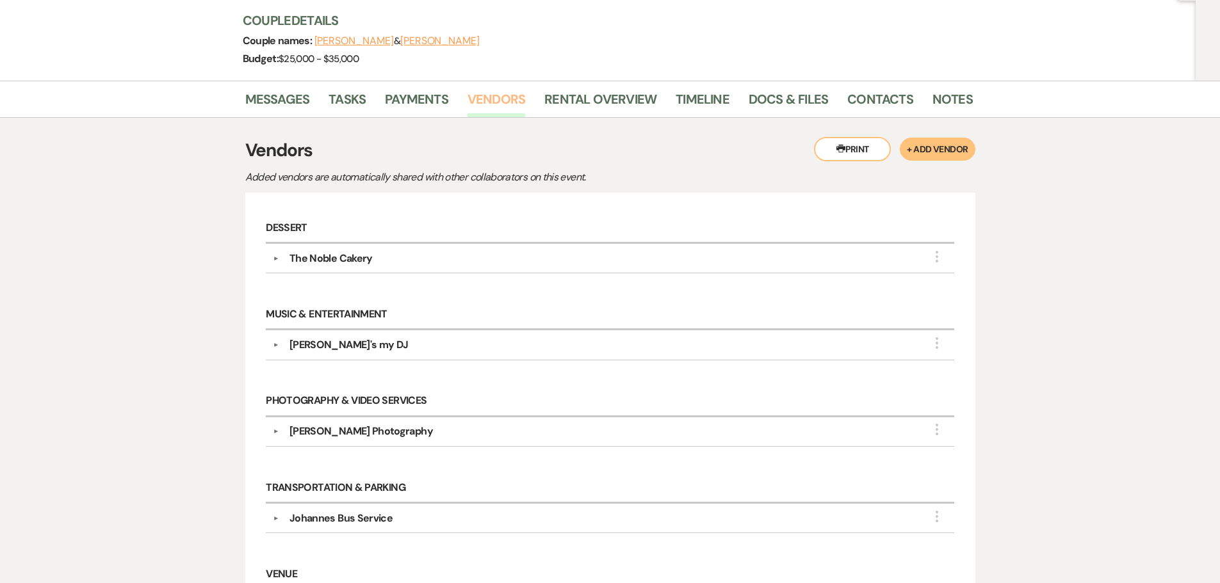
scroll to position [128, 0]
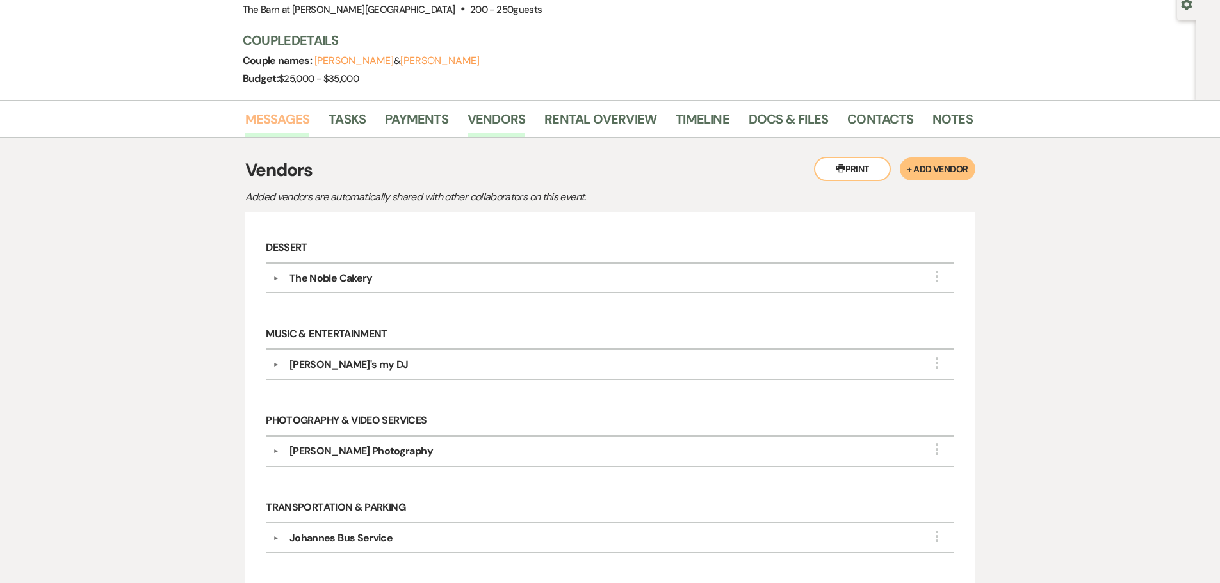
click at [289, 111] on link "Messages" at bounding box center [277, 123] width 65 height 28
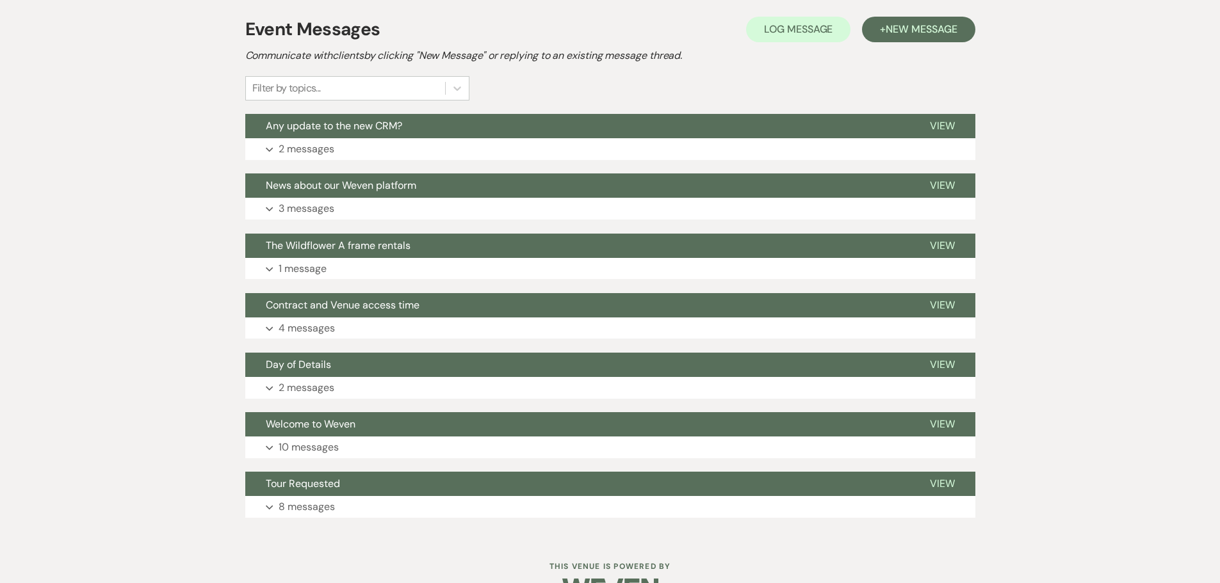
scroll to position [305, 0]
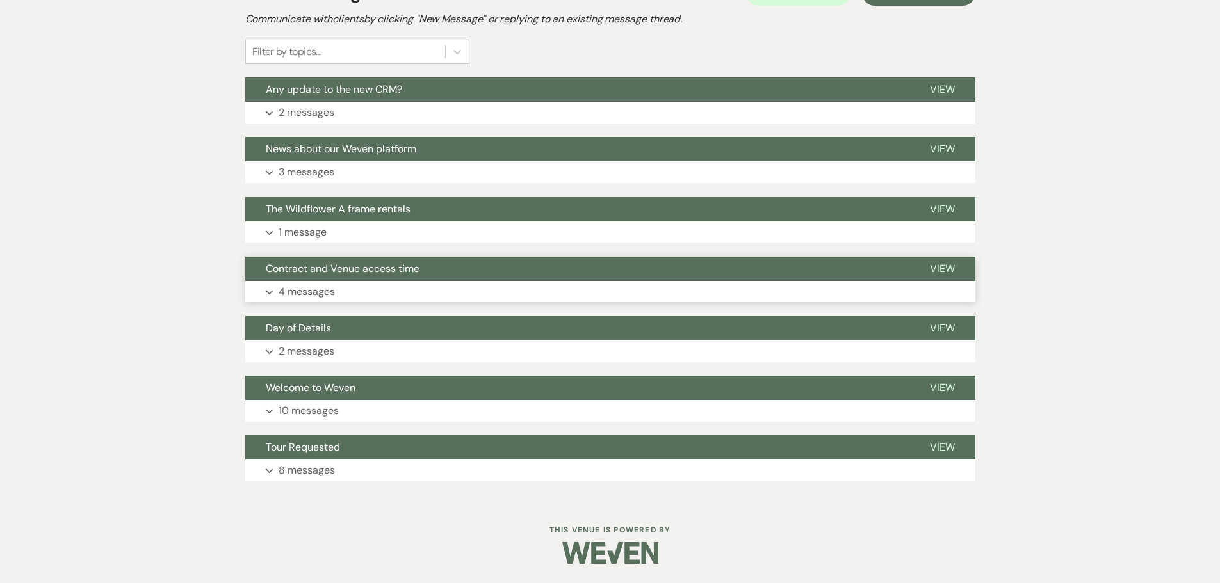
click at [317, 294] on p "4 messages" at bounding box center [307, 292] width 56 height 17
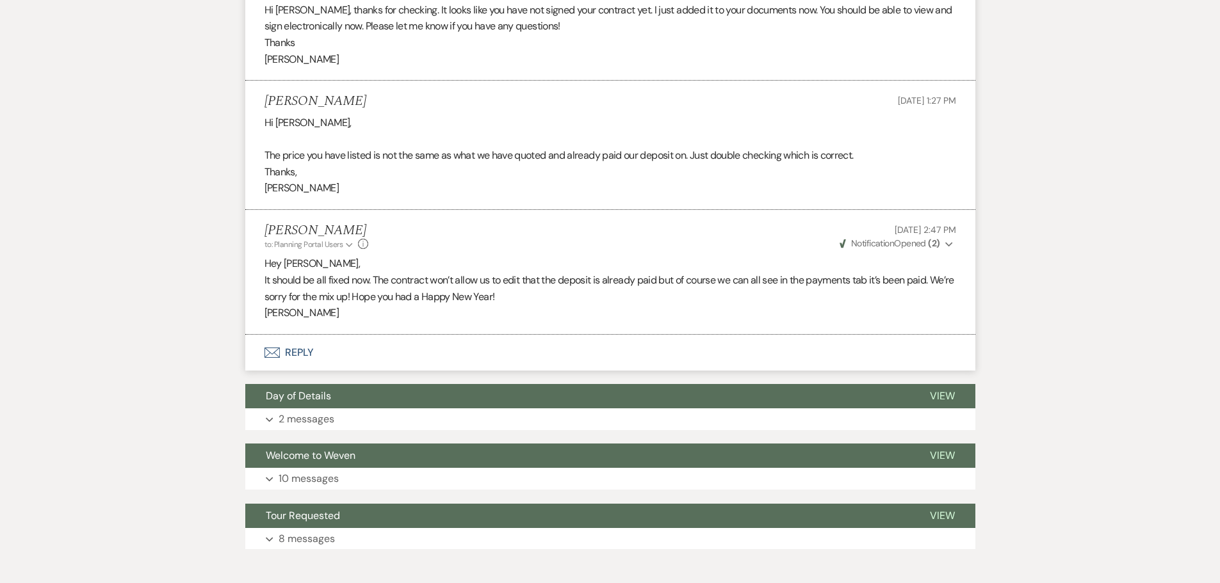
scroll to position [818, 0]
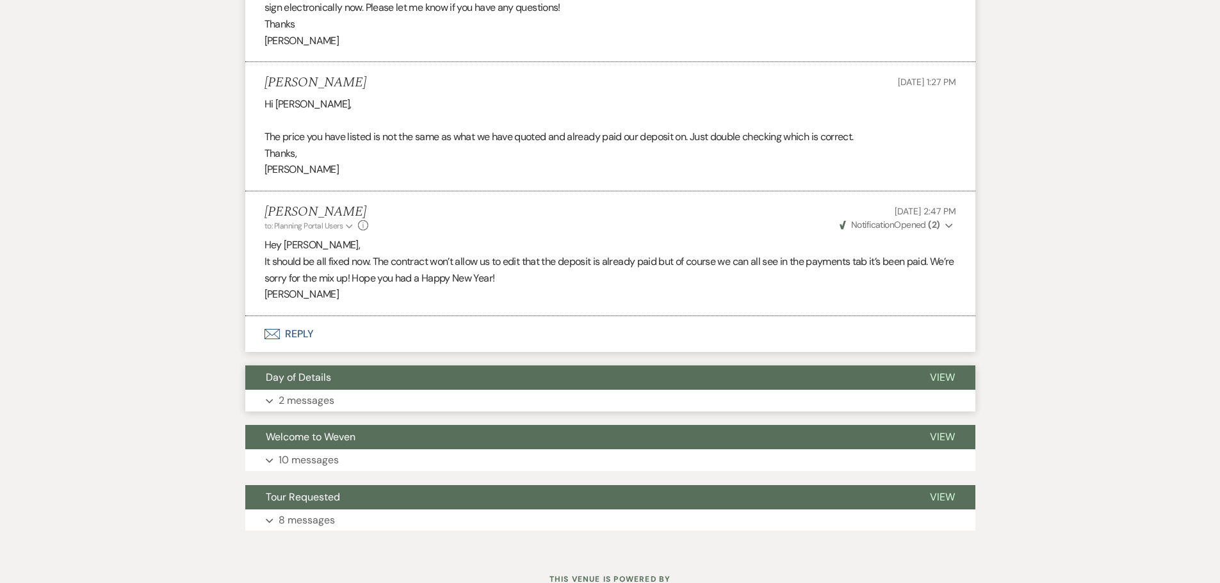
click at [318, 401] on p "2 messages" at bounding box center [307, 401] width 56 height 17
